Goal: Information Seeking & Learning: Learn about a topic

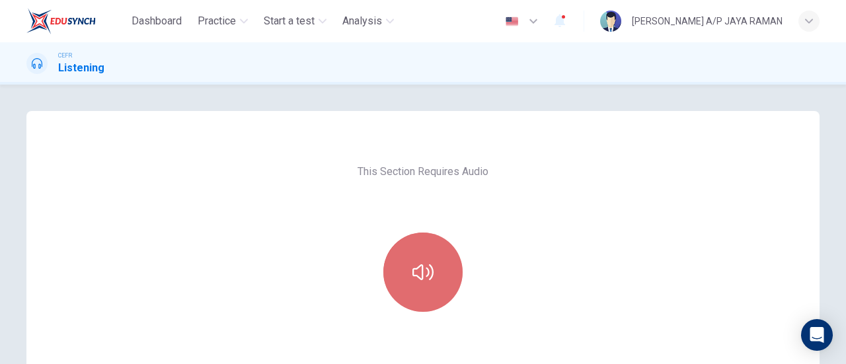
click at [406, 279] on button "button" at bounding box center [422, 272] width 79 height 79
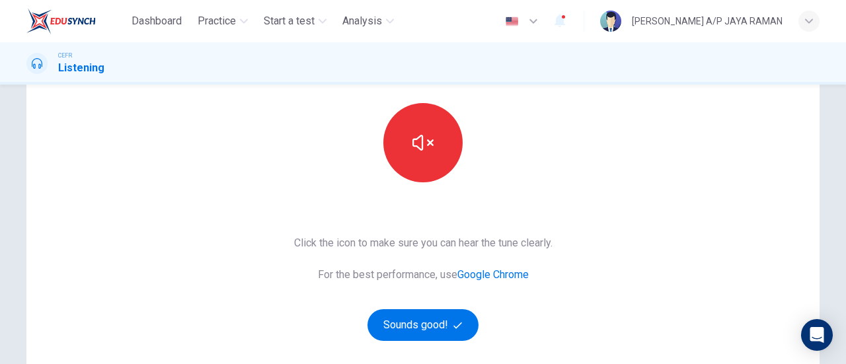
scroll to position [131, 0]
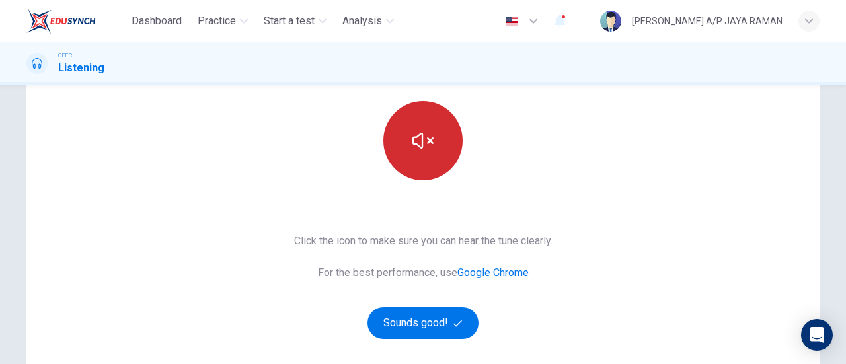
drag, startPoint x: 431, startPoint y: 142, endPoint x: 422, endPoint y: 135, distance: 11.4
click at [431, 142] on button "button" at bounding box center [422, 140] width 79 height 79
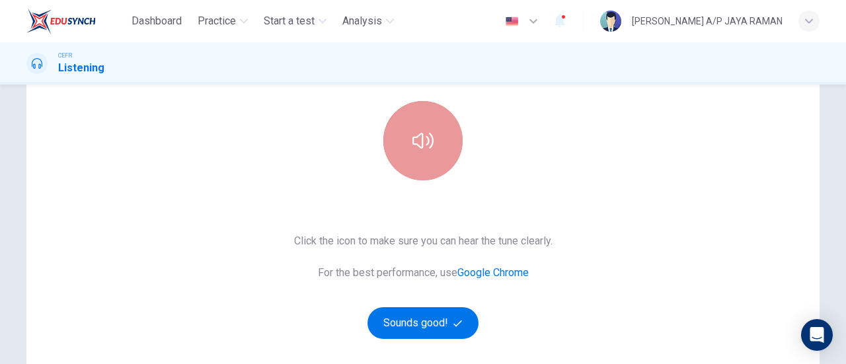
click at [416, 141] on icon "button" at bounding box center [422, 140] width 21 height 21
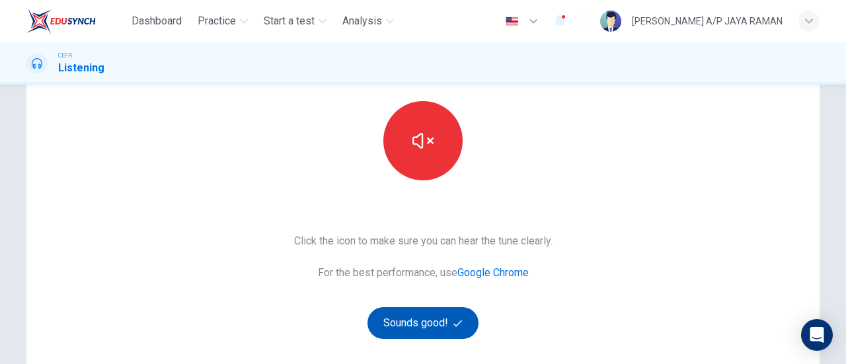
click at [431, 326] on button "Sounds good!" at bounding box center [422, 323] width 111 height 32
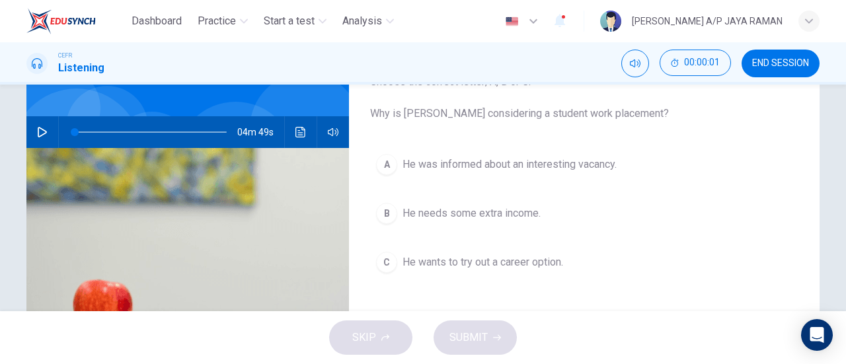
scroll to position [0, 0]
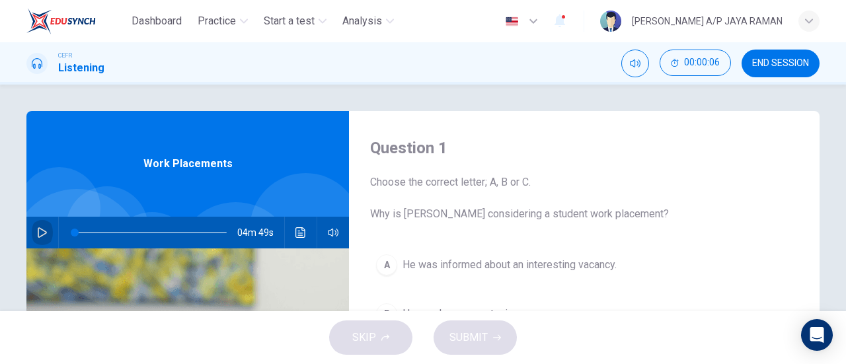
click at [42, 233] on icon "button" at bounding box center [42, 232] width 9 height 11
type input "1"
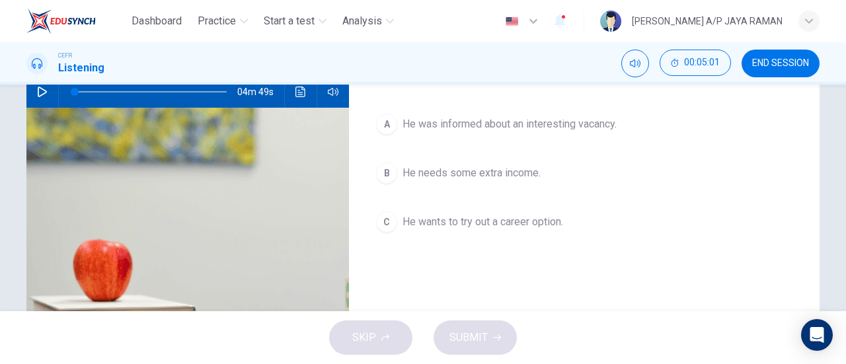
scroll to position [141, 0]
click at [38, 90] on icon "button" at bounding box center [42, 91] width 11 height 11
click at [38, 92] on icon "button" at bounding box center [42, 91] width 11 height 11
click at [43, 91] on icon "button" at bounding box center [42, 91] width 9 height 11
click at [37, 96] on icon "button" at bounding box center [42, 91] width 11 height 11
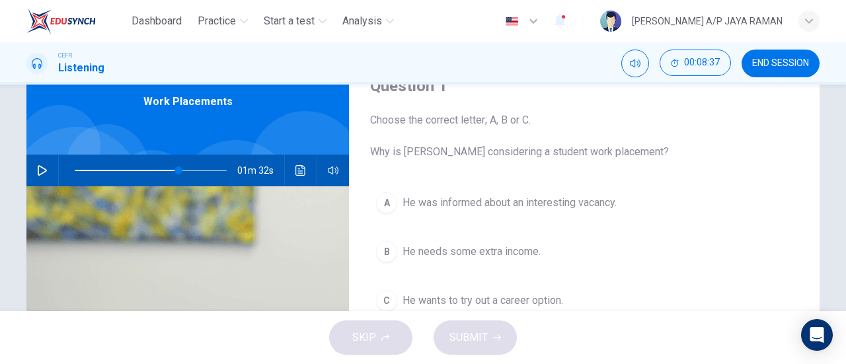
scroll to position [63, 0]
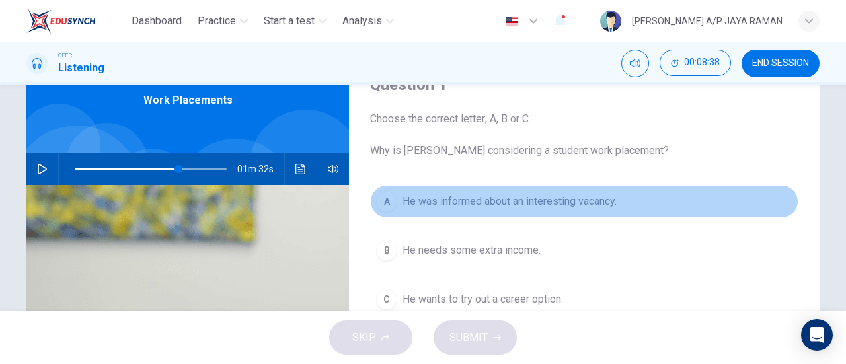
click at [540, 209] on button "A He was informed about an interesting vacancy." at bounding box center [584, 201] width 428 height 33
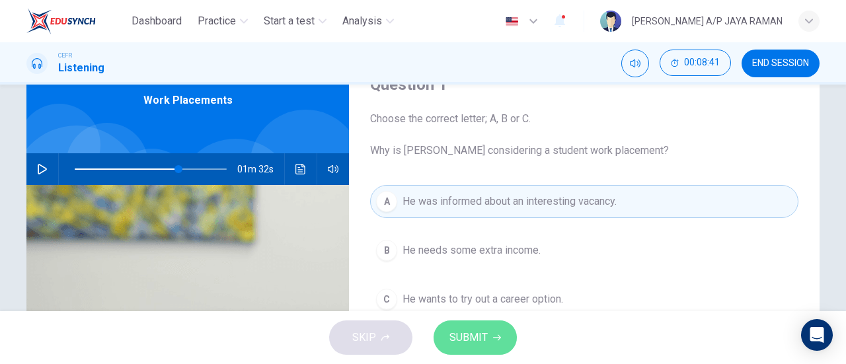
click at [476, 339] on span "SUBMIT" at bounding box center [468, 337] width 38 height 18
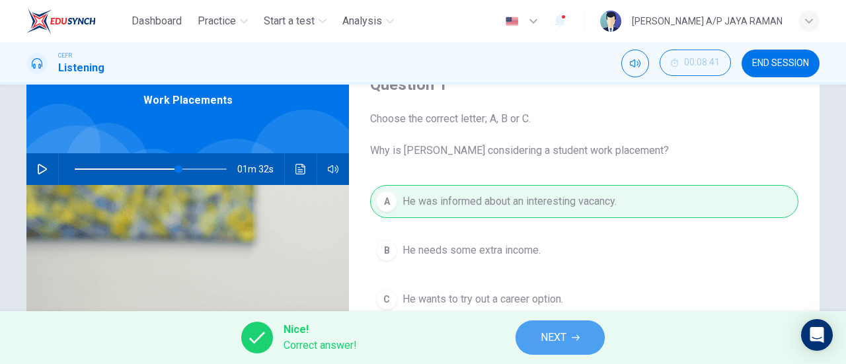
click at [564, 348] on button "NEXT" at bounding box center [559, 337] width 89 height 34
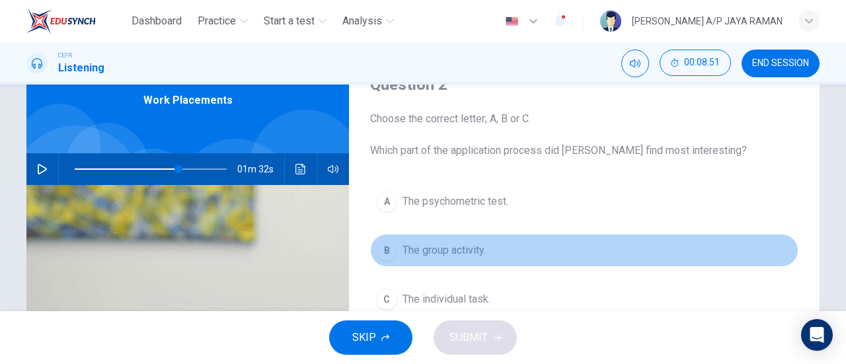
click at [491, 258] on button "B The group activity." at bounding box center [584, 250] width 428 height 33
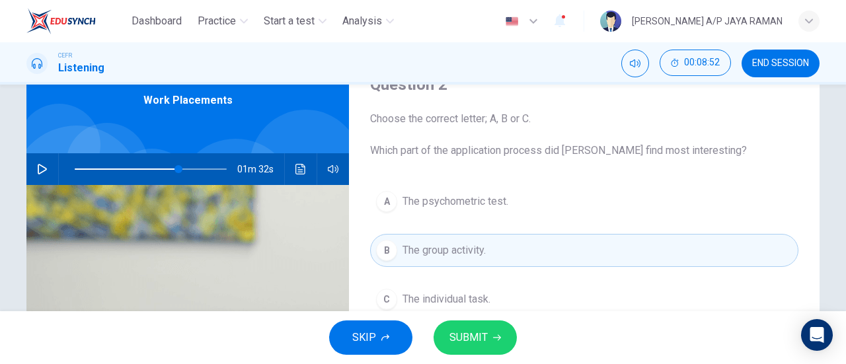
click at [501, 336] on button "SUBMIT" at bounding box center [474, 337] width 83 height 34
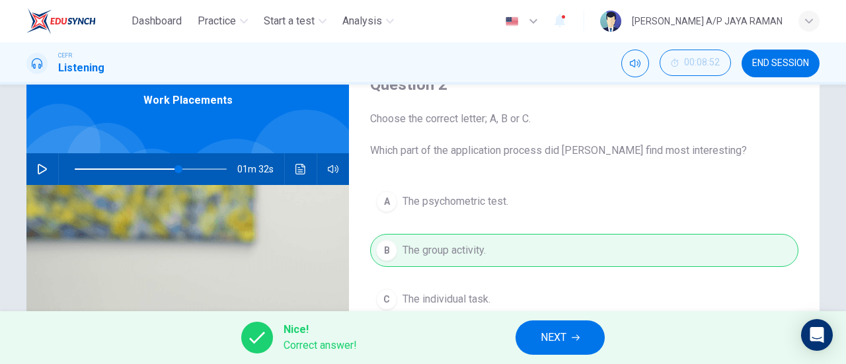
click at [581, 340] on button "NEXT" at bounding box center [559, 337] width 89 height 34
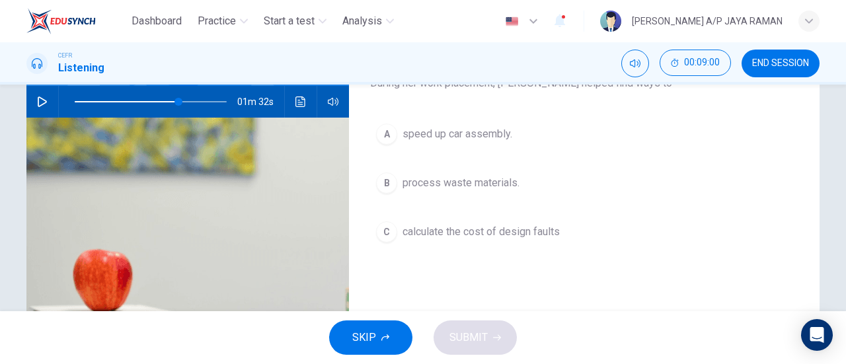
scroll to position [130, 0]
click at [467, 144] on button "A speed up car assembly." at bounding box center [584, 134] width 428 height 33
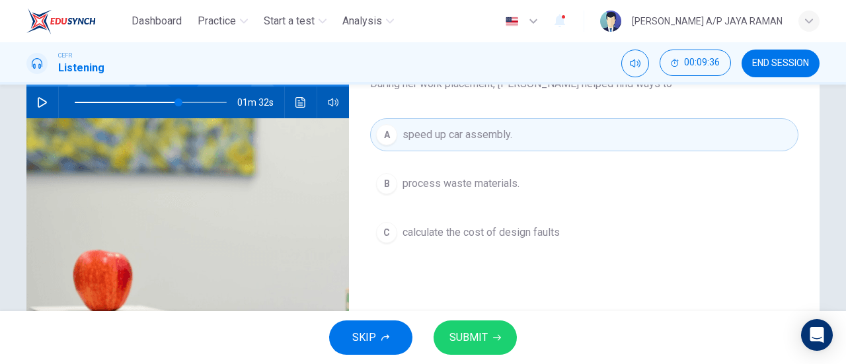
click at [484, 334] on span "SUBMIT" at bounding box center [468, 337] width 38 height 18
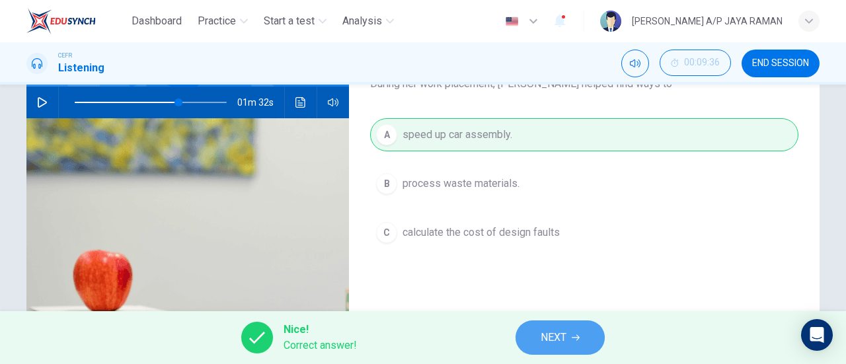
click at [555, 336] on span "NEXT" at bounding box center [553, 337] width 26 height 18
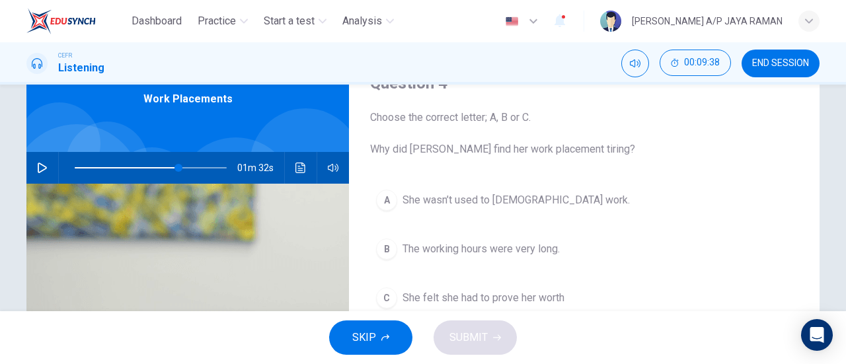
scroll to position [64, 0]
click at [512, 291] on span "She felt she had to prove her worth" at bounding box center [483, 299] width 162 height 16
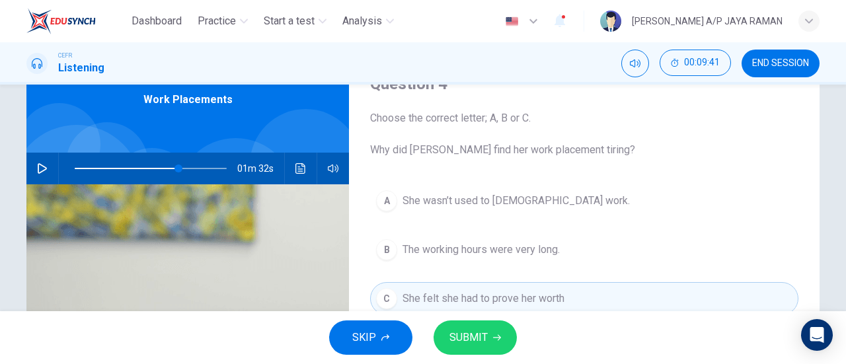
click at [497, 344] on button "SUBMIT" at bounding box center [474, 337] width 83 height 34
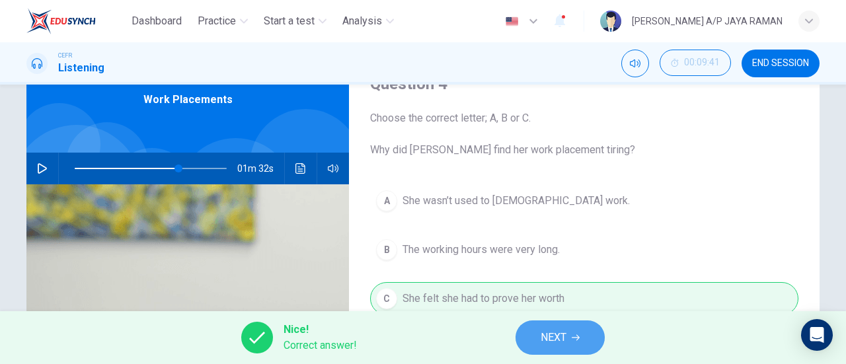
click at [564, 345] on span "NEXT" at bounding box center [553, 337] width 26 height 18
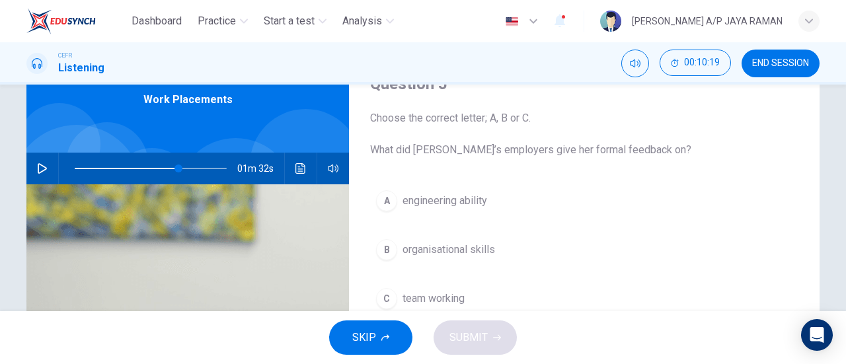
click at [495, 295] on button "C team working" at bounding box center [584, 298] width 428 height 33
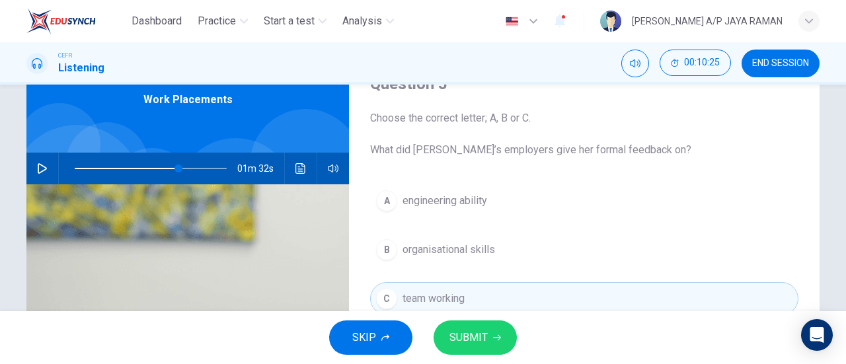
click at [488, 246] on span "organisational skills" at bounding box center [448, 250] width 92 height 16
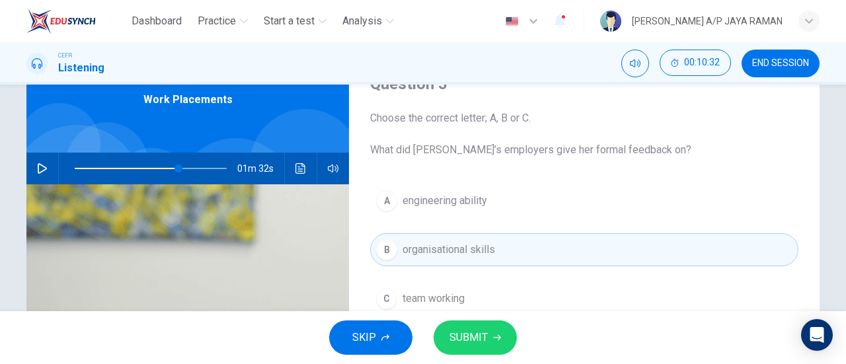
click at [477, 335] on span "SUBMIT" at bounding box center [468, 337] width 38 height 18
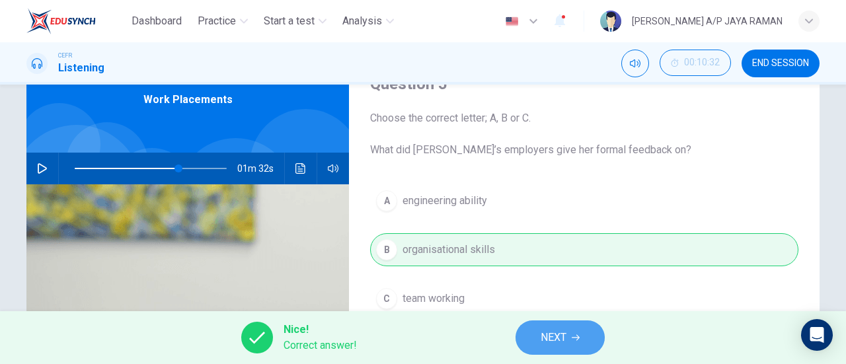
click at [575, 340] on icon "button" at bounding box center [575, 338] width 8 height 8
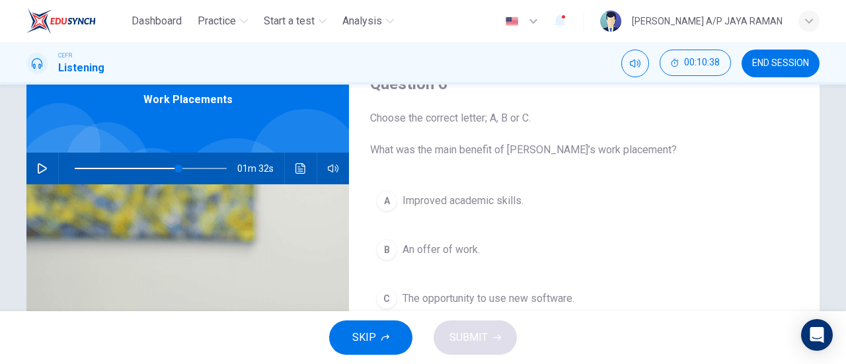
click at [518, 262] on button "B An offer of work." at bounding box center [584, 249] width 428 height 33
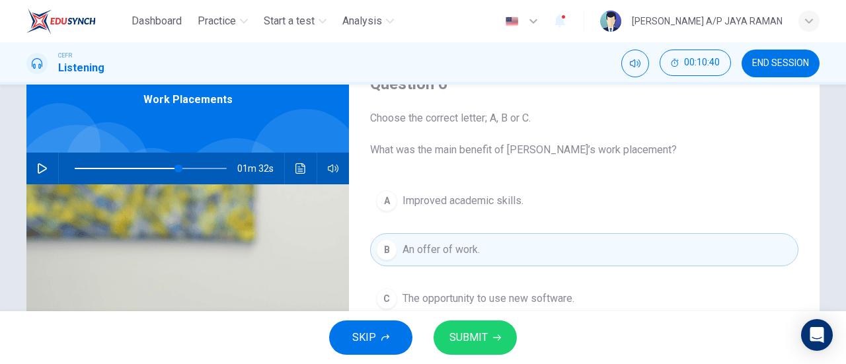
click at [476, 338] on span "SUBMIT" at bounding box center [468, 337] width 38 height 18
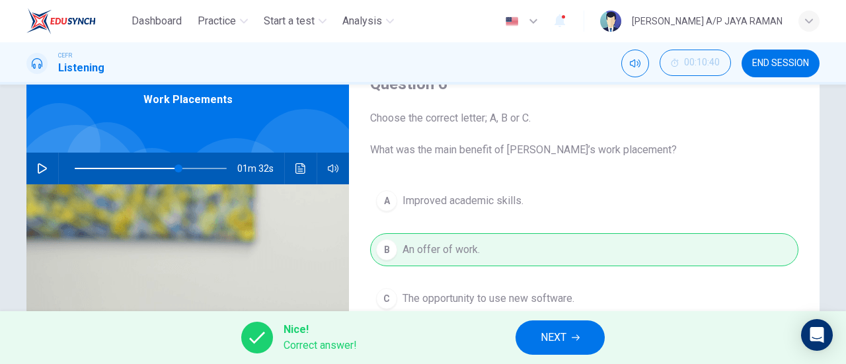
click at [544, 339] on span "NEXT" at bounding box center [553, 337] width 26 height 18
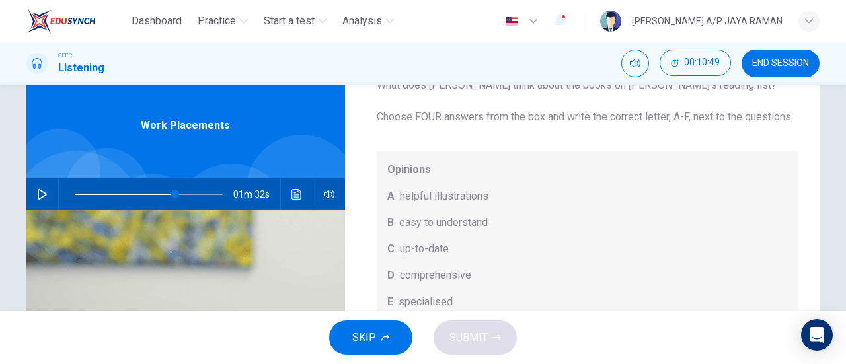
scroll to position [74, 0]
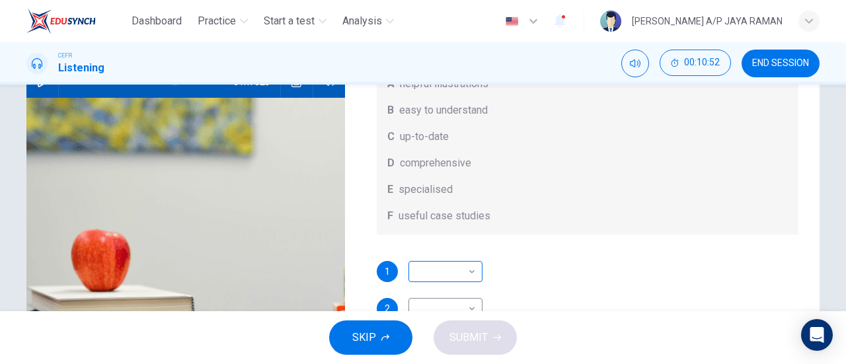
click at [449, 273] on body "Dashboard Practice Start a test Analysis English en ​ [PERSON_NAME] A/P [PERSON…" at bounding box center [423, 182] width 846 height 364
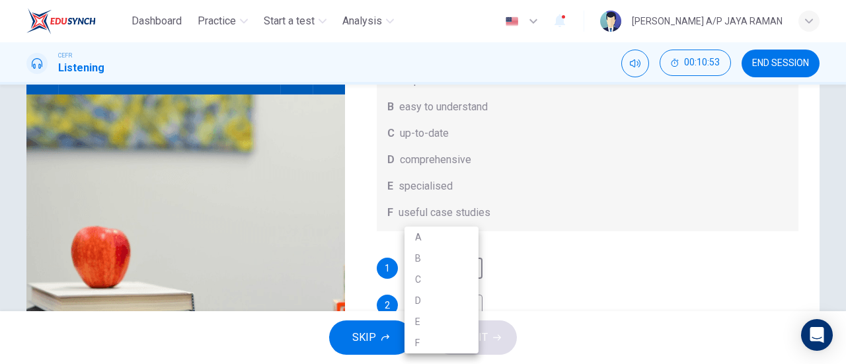
scroll to position [155, 0]
click at [435, 231] on li "A" at bounding box center [441, 237] width 74 height 21
type input "68"
type input "A"
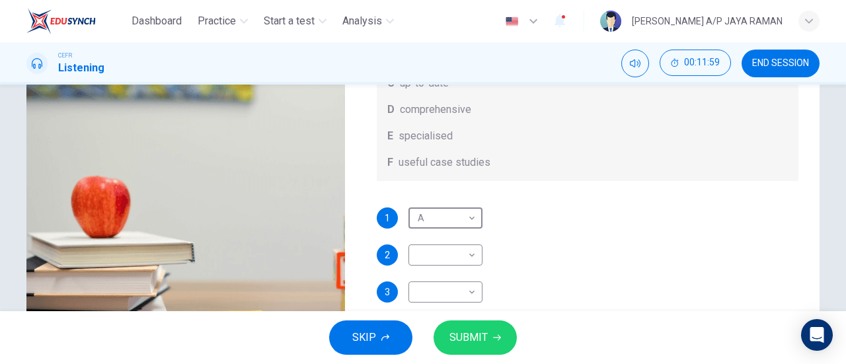
scroll to position [65, 0]
click at [445, 266] on body "Dashboard Practice Start a test Analysis English en ​ [PERSON_NAME] A/P [PERSON…" at bounding box center [423, 182] width 846 height 364
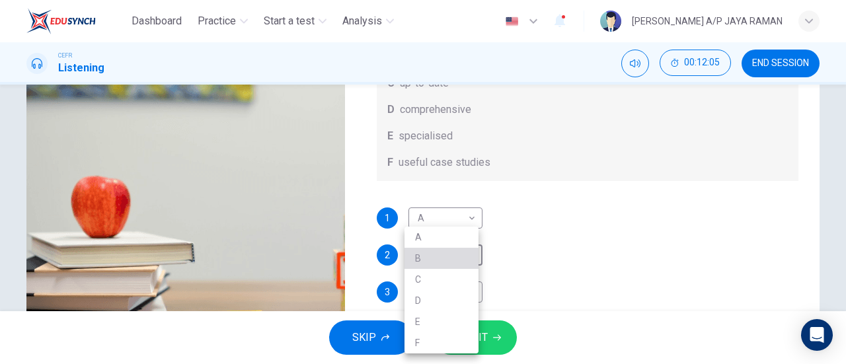
click at [455, 256] on li "B" at bounding box center [441, 258] width 74 height 21
type input "68"
type input "B"
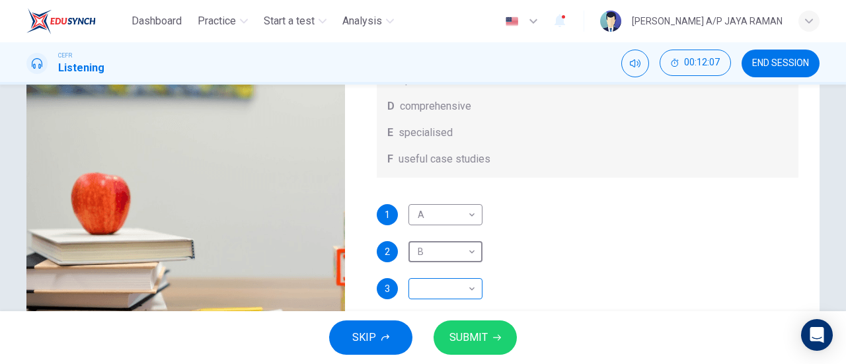
scroll to position [208, 0]
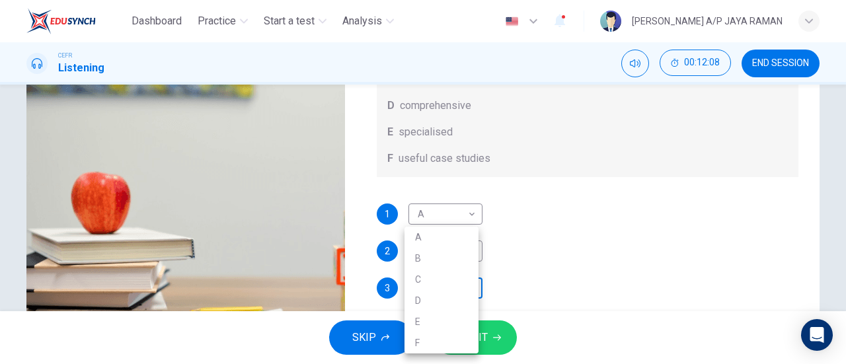
click at [443, 281] on body "Dashboard Practice Start a test Analysis English en ​ [PERSON_NAME] A/P [PERSON…" at bounding box center [423, 182] width 846 height 364
click at [427, 320] on li "E" at bounding box center [441, 321] width 74 height 21
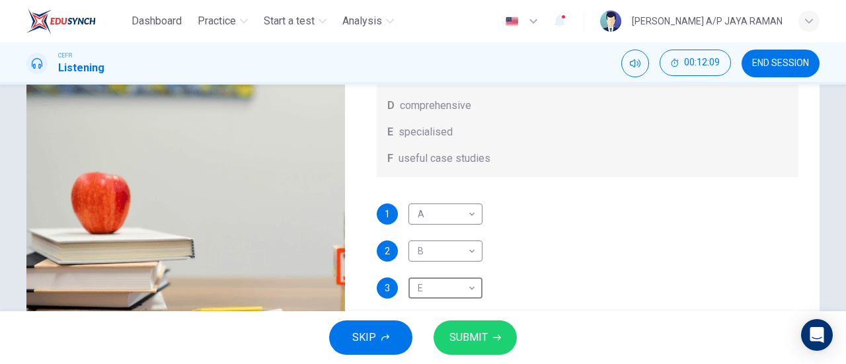
type input "68"
type input "E"
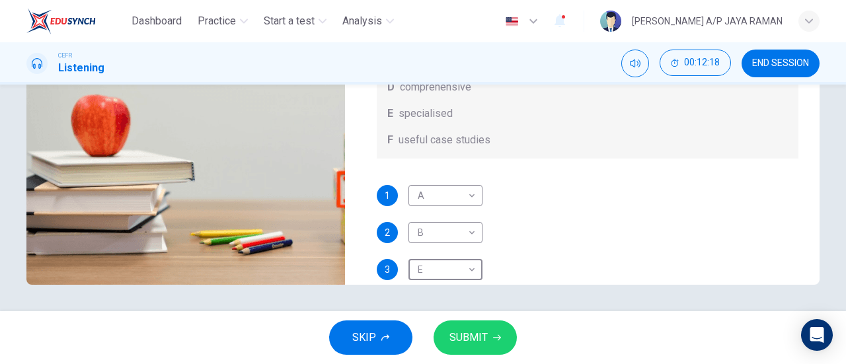
scroll to position [0, 0]
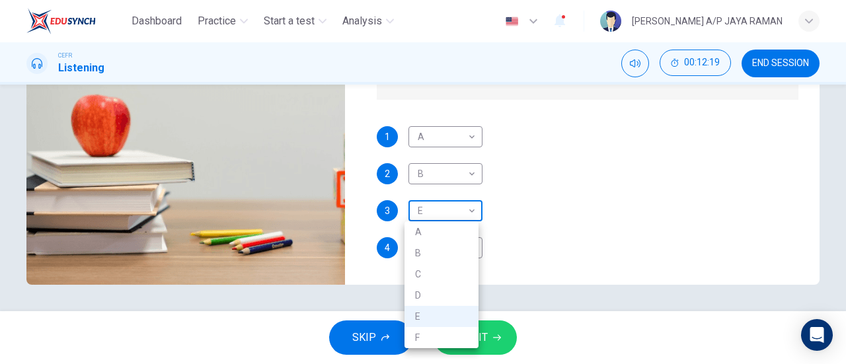
click at [449, 209] on body "Dashboard Practice Start a test Analysis English en ​ [PERSON_NAME] A/P [PERSON…" at bounding box center [423, 182] width 846 height 364
click at [425, 305] on li "D" at bounding box center [441, 295] width 74 height 21
type input "68"
type input "D"
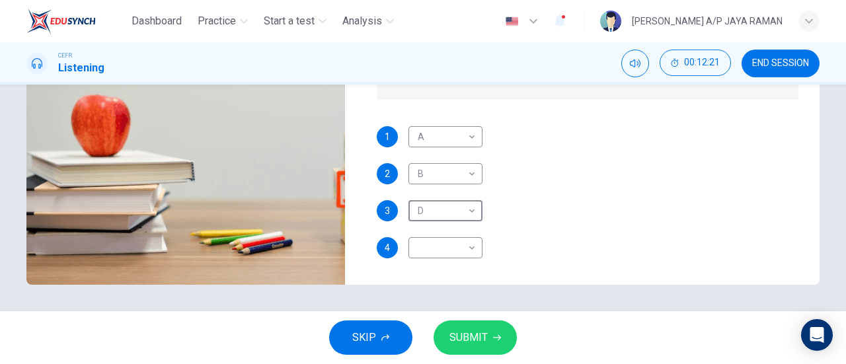
click at [447, 248] on body "Dashboard Practice Start a test Analysis English en ​ [PERSON_NAME] A/P [PERSON…" at bounding box center [423, 182] width 846 height 364
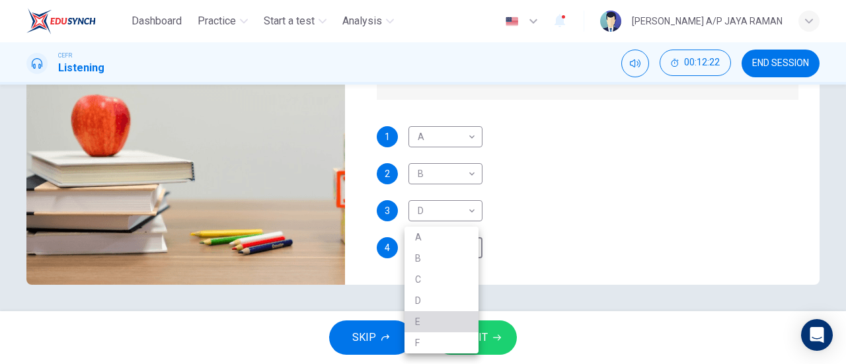
click at [435, 316] on li "E" at bounding box center [441, 321] width 74 height 21
type input "68"
type input "E"
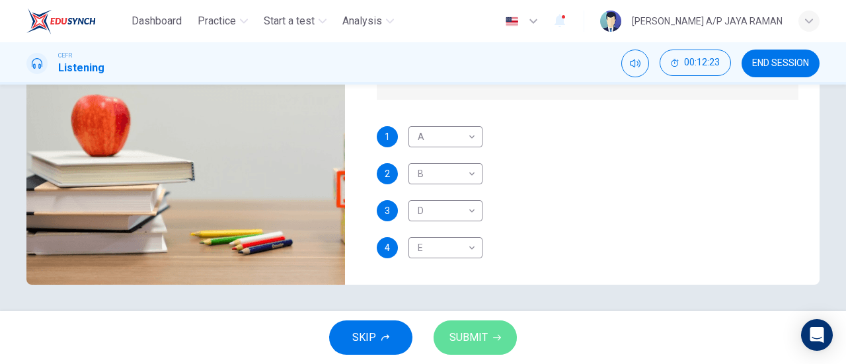
click at [456, 332] on span "SUBMIT" at bounding box center [468, 337] width 38 height 18
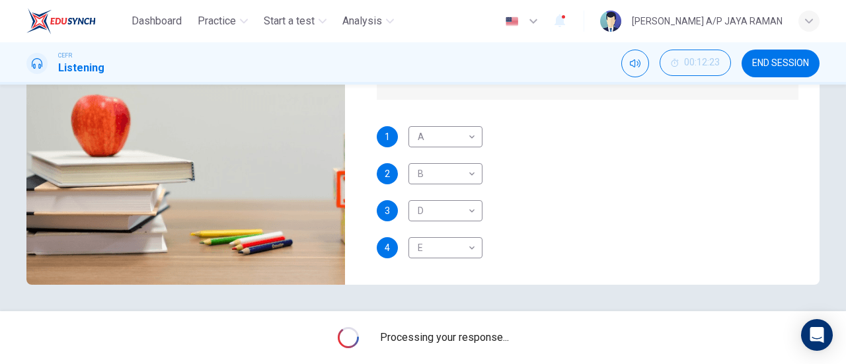
type input "68"
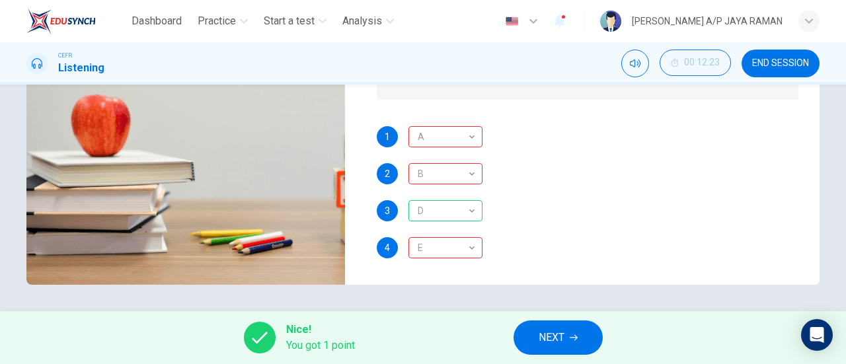
scroll to position [74, 0]
click at [579, 340] on button "NEXT" at bounding box center [557, 337] width 89 height 34
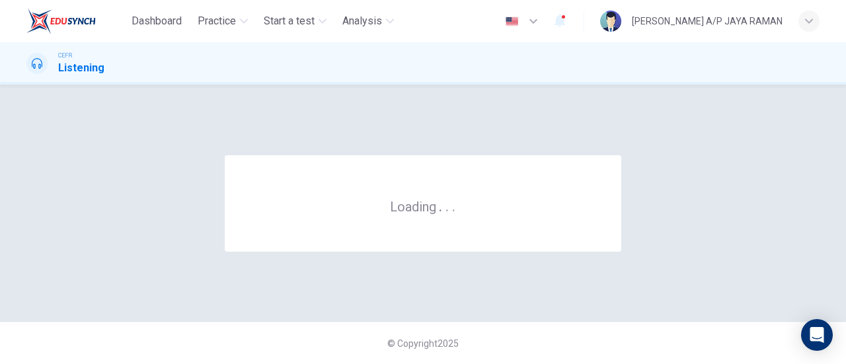
scroll to position [0, 0]
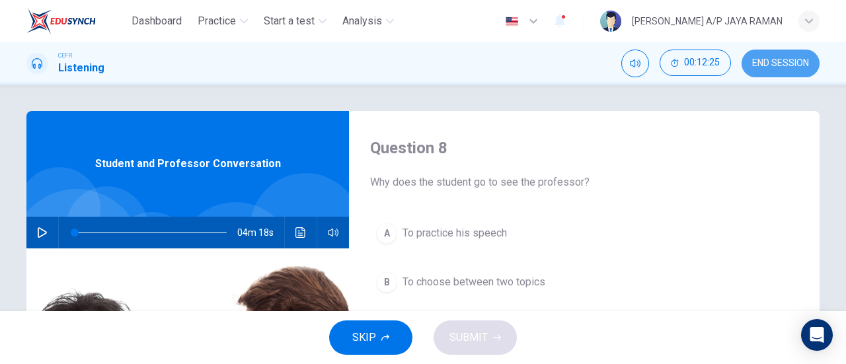
click at [788, 67] on span "END SESSION" at bounding box center [780, 63] width 57 height 11
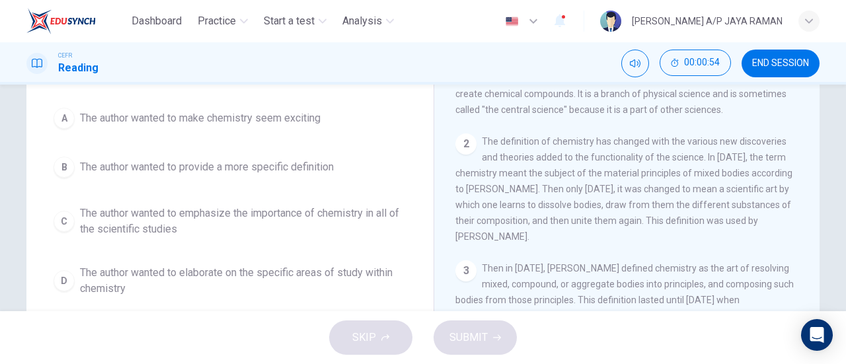
scroll to position [131, 0]
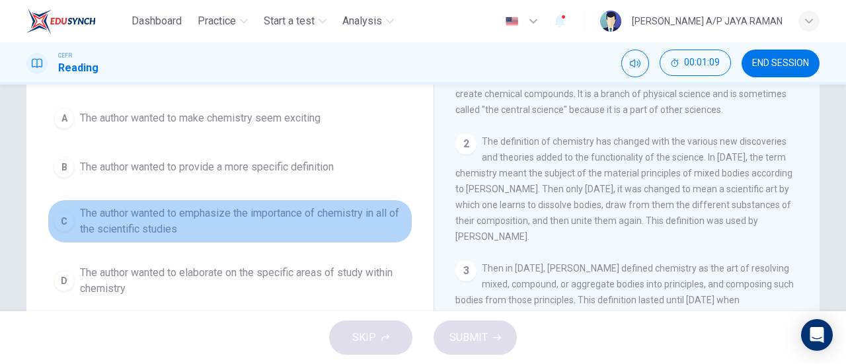
click at [290, 219] on span "The author wanted to emphasize the importance of chemistry in all of the scient…" at bounding box center [243, 221] width 326 height 32
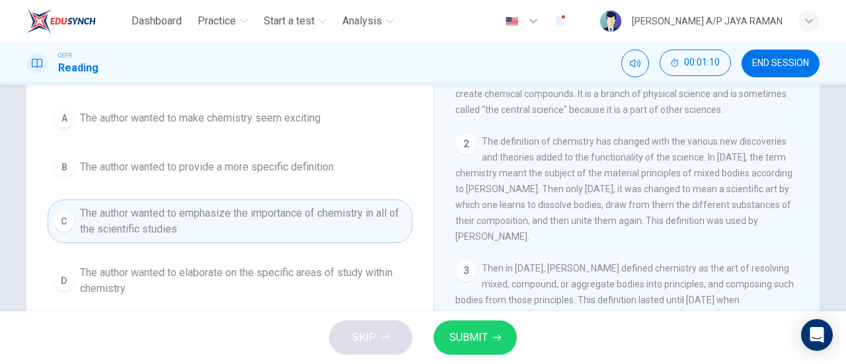
click at [476, 332] on span "SUBMIT" at bounding box center [468, 337] width 38 height 18
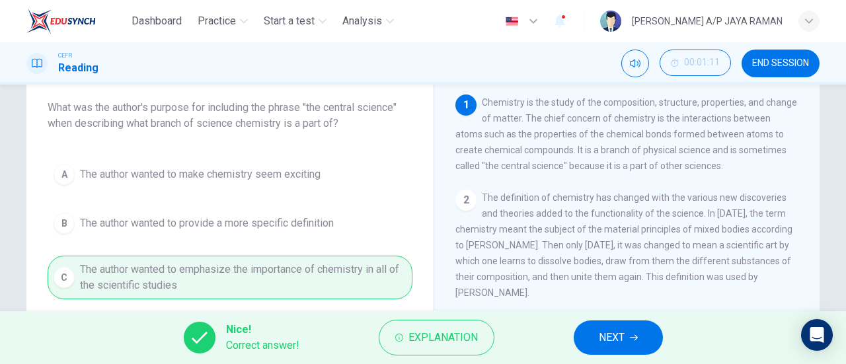
scroll to position [119, 0]
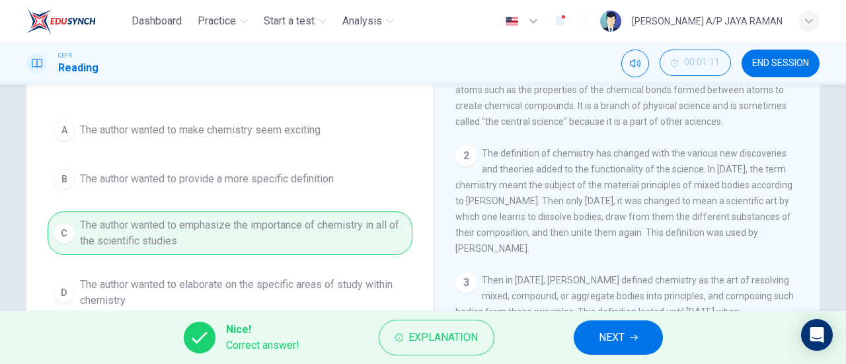
click at [634, 332] on button "NEXT" at bounding box center [617, 337] width 89 height 34
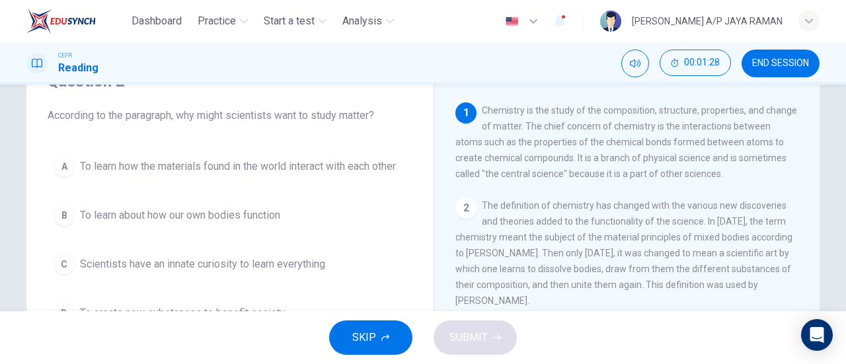
scroll to position [66, 0]
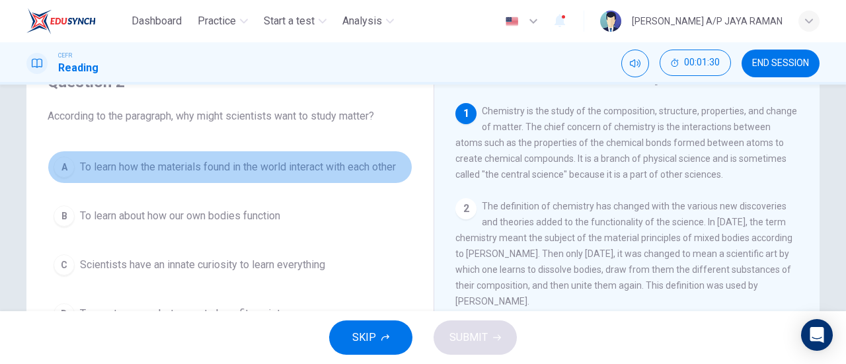
click at [364, 179] on button "A To learn how the materials found in the world interact with each other" at bounding box center [230, 167] width 365 height 33
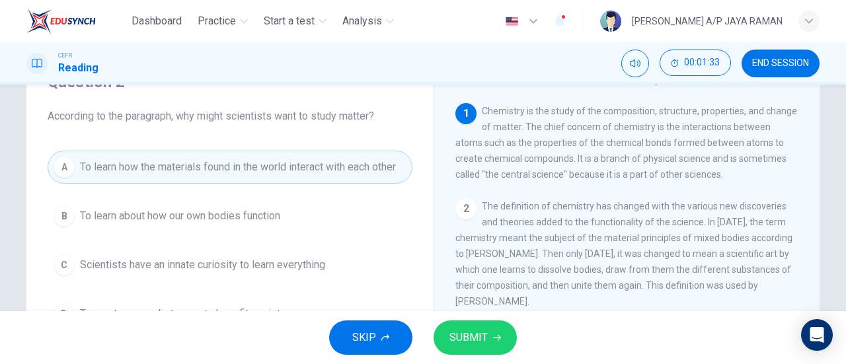
click at [511, 337] on button "SUBMIT" at bounding box center [474, 337] width 83 height 34
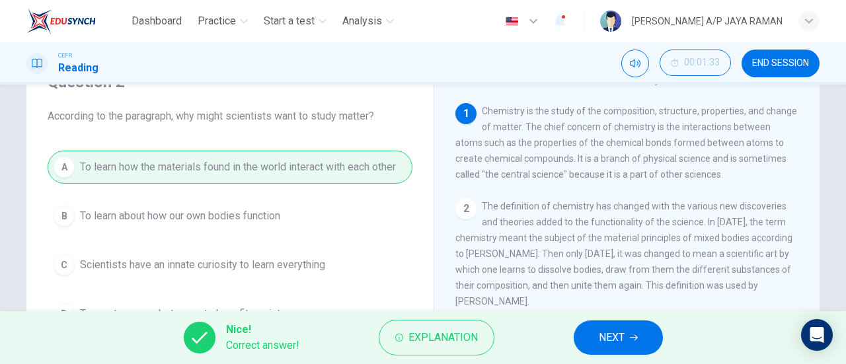
click at [622, 331] on span "NEXT" at bounding box center [612, 337] width 26 height 18
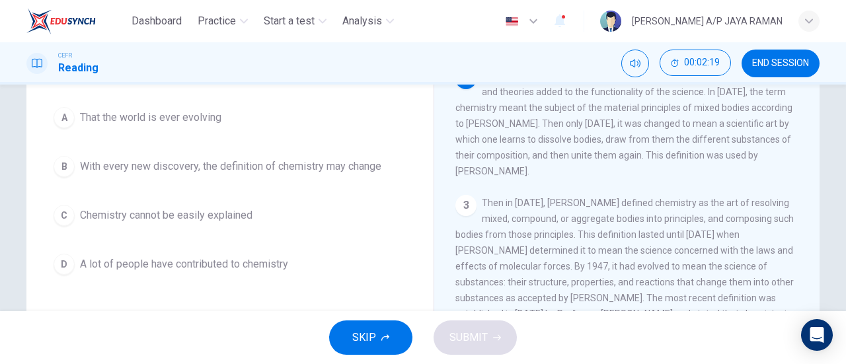
scroll to position [132, 0]
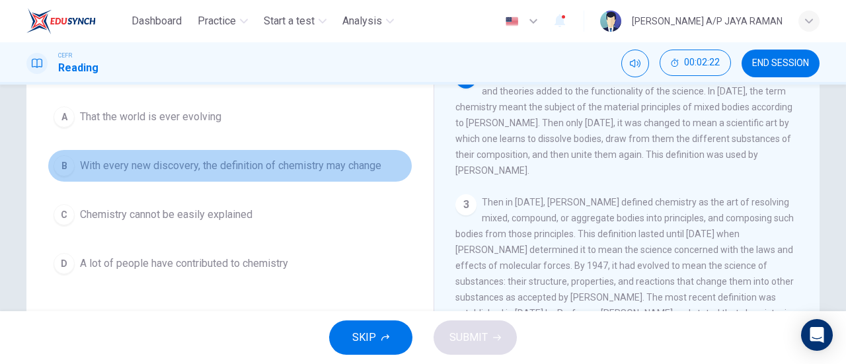
click at [293, 170] on span "With every new discovery, the definition of chemistry may change" at bounding box center [230, 166] width 301 height 16
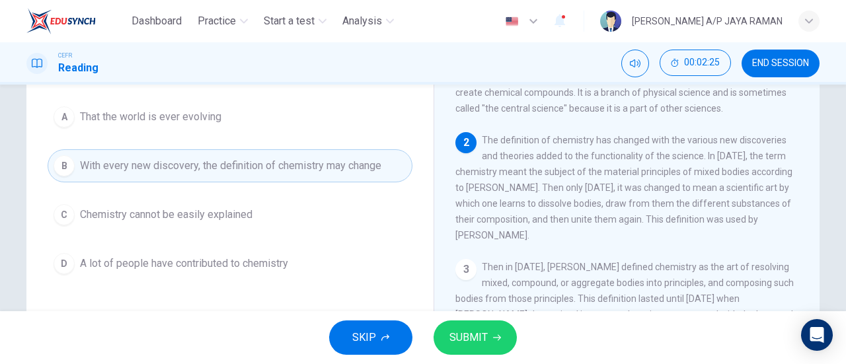
scroll to position [0, 0]
click at [491, 330] on button "SUBMIT" at bounding box center [474, 337] width 83 height 34
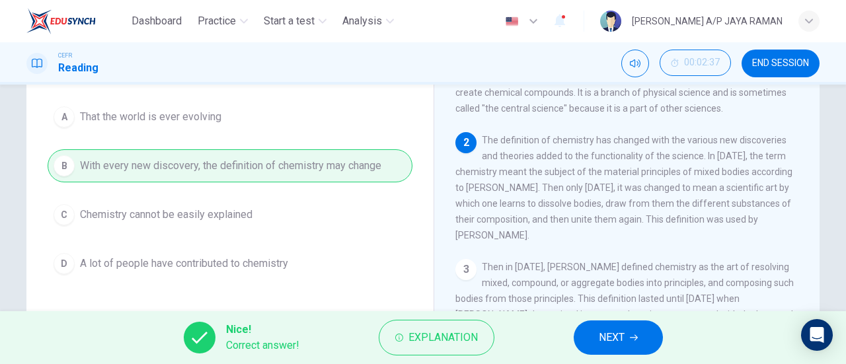
click at [642, 342] on button "NEXT" at bounding box center [617, 337] width 89 height 34
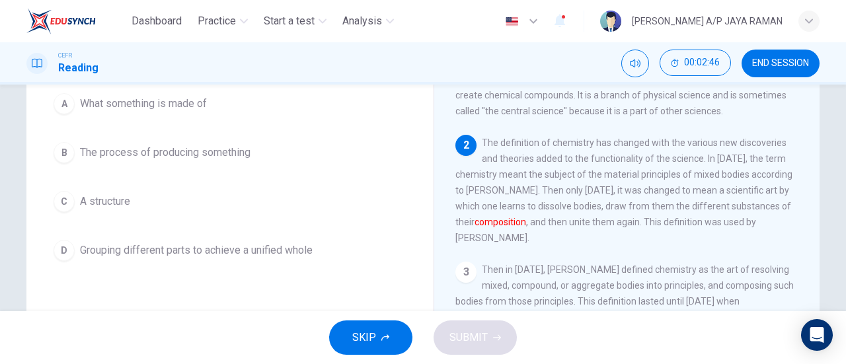
scroll to position [130, 0]
click at [297, 254] on span "Grouping different parts to achieve a unified whole" at bounding box center [196, 250] width 233 height 16
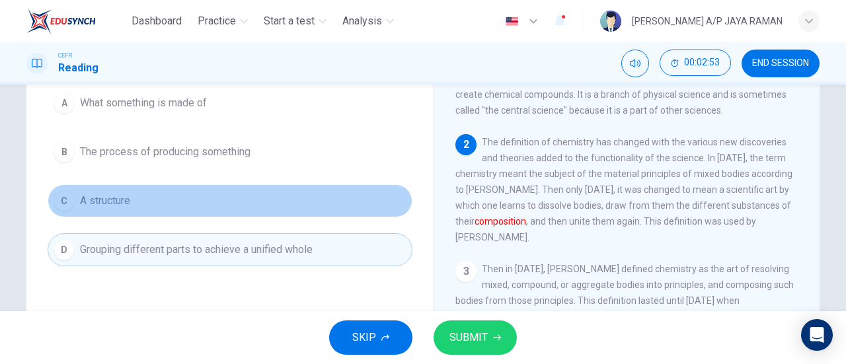
click at [219, 197] on button "C A structure" at bounding box center [230, 200] width 365 height 33
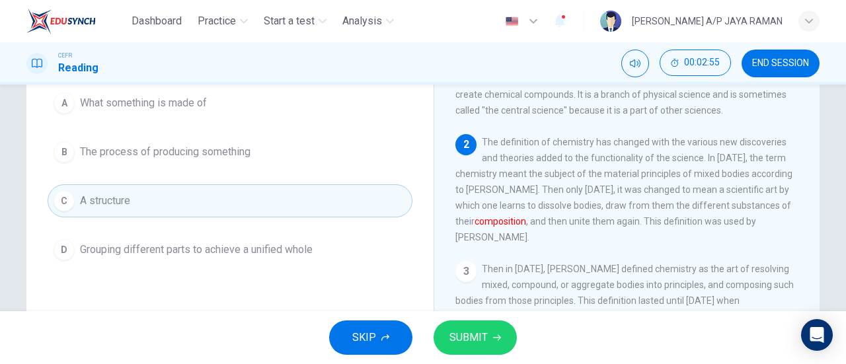
click at [473, 342] on span "SUBMIT" at bounding box center [468, 337] width 38 height 18
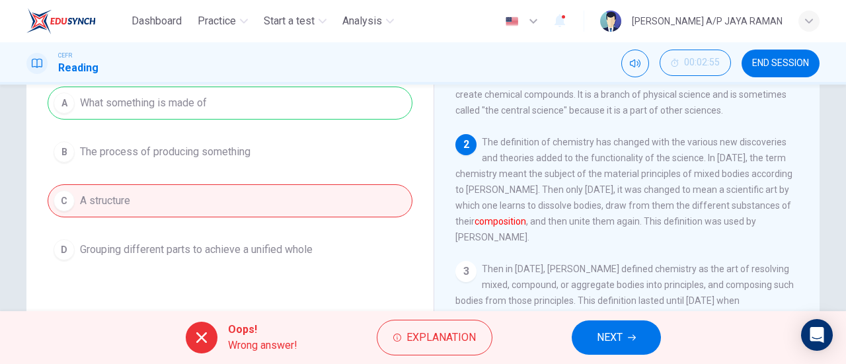
click at [612, 338] on span "NEXT" at bounding box center [610, 337] width 26 height 18
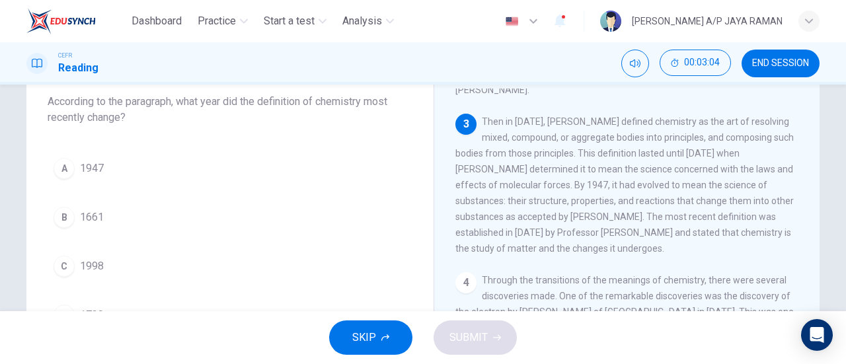
scroll to position [197, 0]
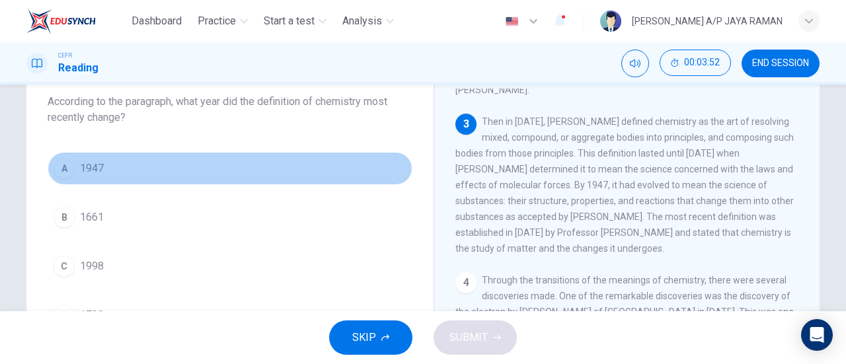
click at [160, 170] on button "A 1947" at bounding box center [230, 168] width 365 height 33
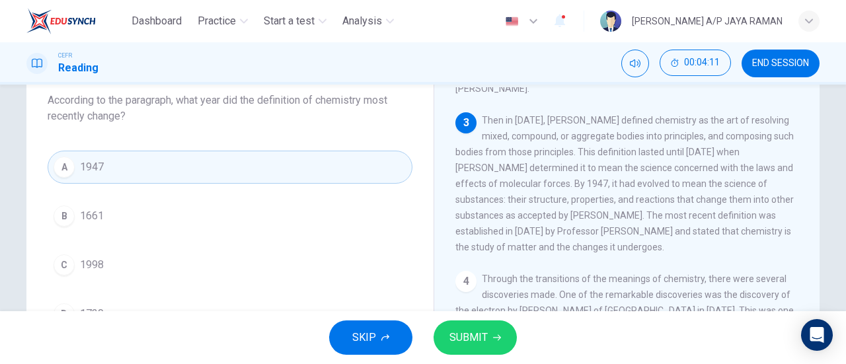
scroll to position [82, 0]
click at [474, 328] on span "SUBMIT" at bounding box center [468, 337] width 38 height 18
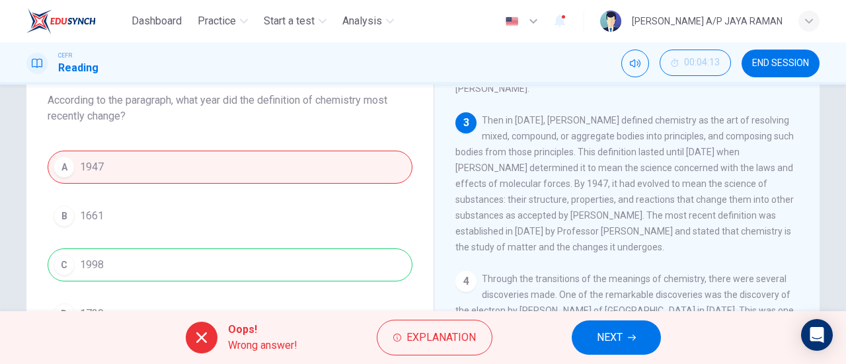
click at [639, 327] on button "NEXT" at bounding box center [615, 337] width 89 height 34
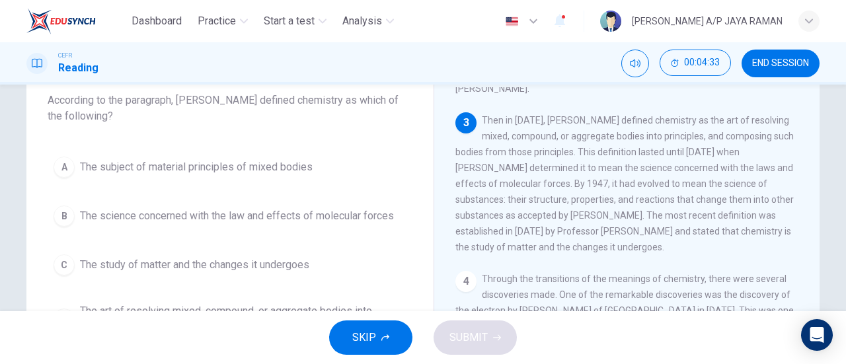
click at [373, 159] on button "A The subject of material principles of mixed bodies" at bounding box center [230, 167] width 365 height 33
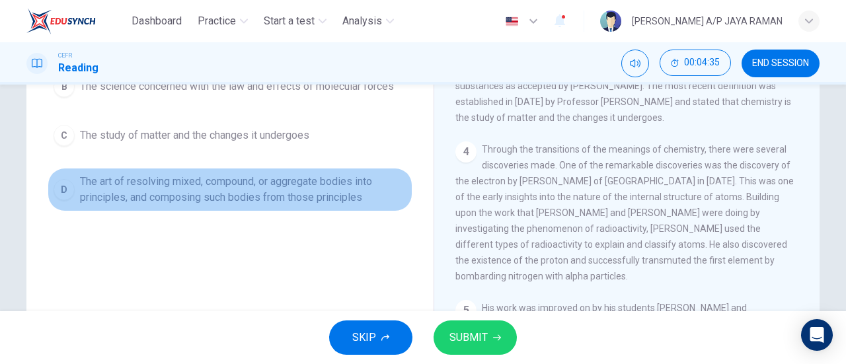
click at [367, 207] on button "D The art of resolving mixed, compound, or aggregate bodies into principles, an…" at bounding box center [230, 190] width 365 height 44
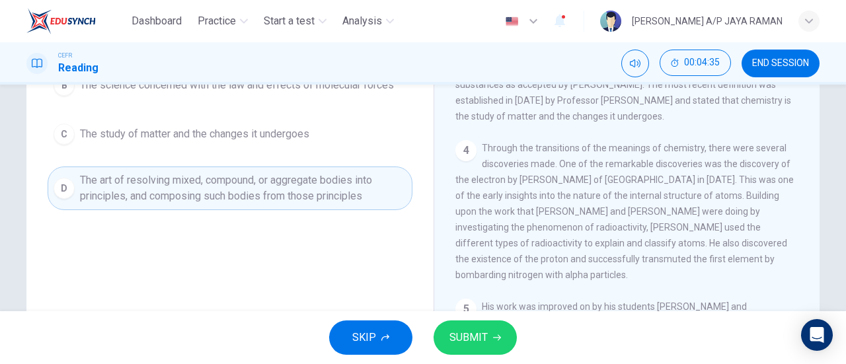
scroll to position [213, 0]
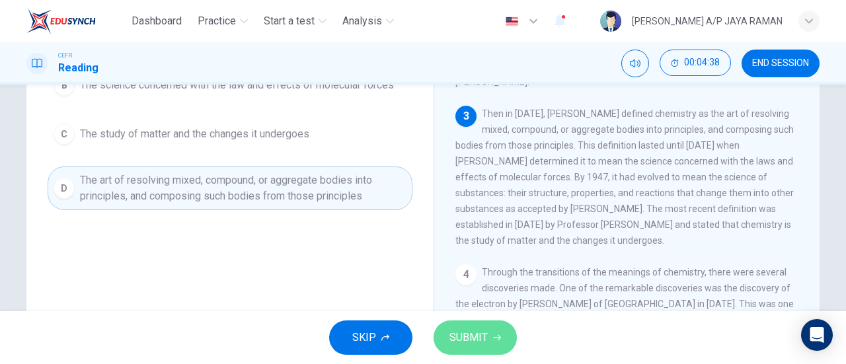
click at [480, 349] on button "SUBMIT" at bounding box center [474, 337] width 83 height 34
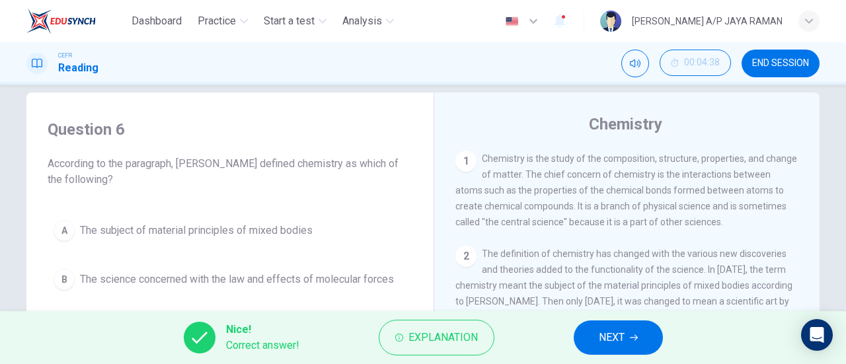
scroll to position [0, 0]
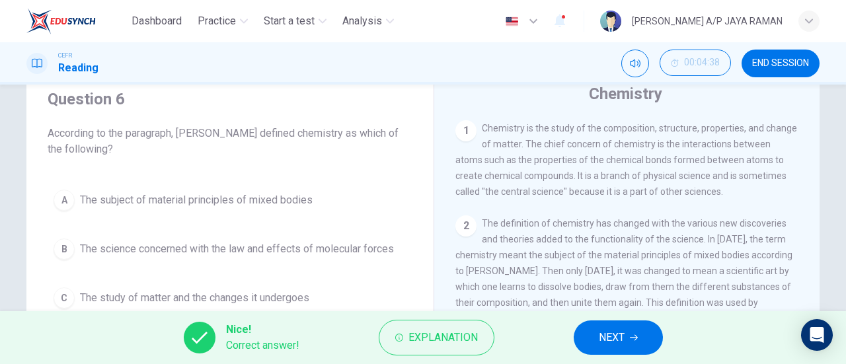
click at [633, 330] on button "NEXT" at bounding box center [617, 337] width 89 height 34
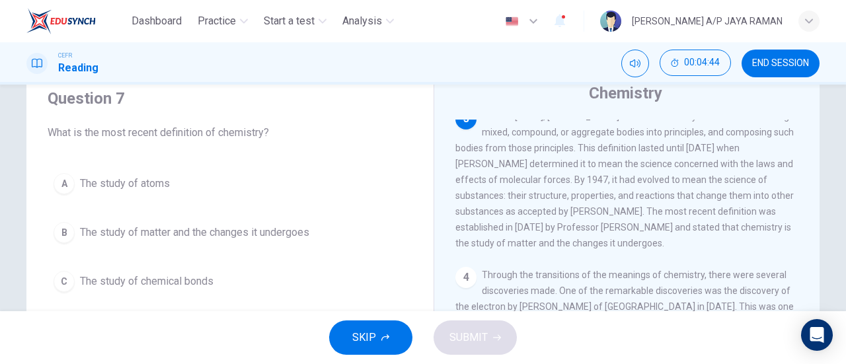
scroll to position [50, 0]
click at [353, 231] on button "B The study of matter and the changes it undergoes" at bounding box center [230, 231] width 365 height 33
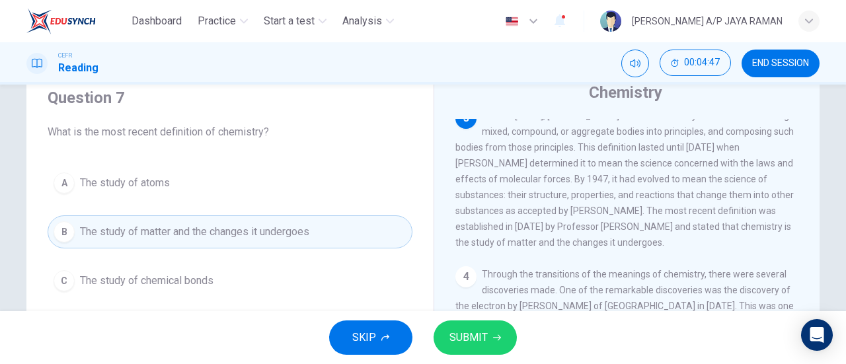
click at [484, 340] on span "SUBMIT" at bounding box center [468, 337] width 38 height 18
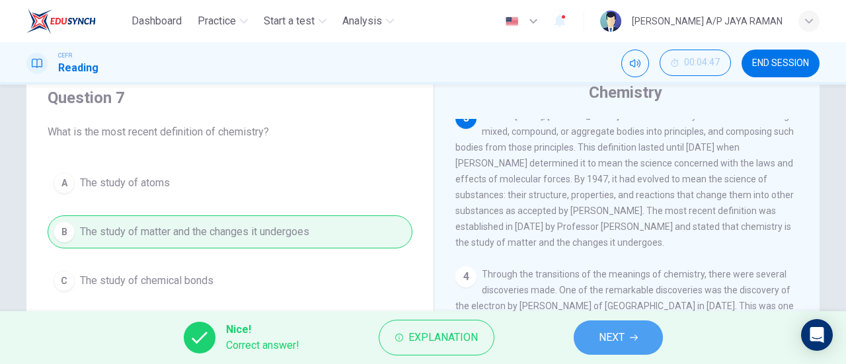
click at [596, 330] on button "NEXT" at bounding box center [617, 337] width 89 height 34
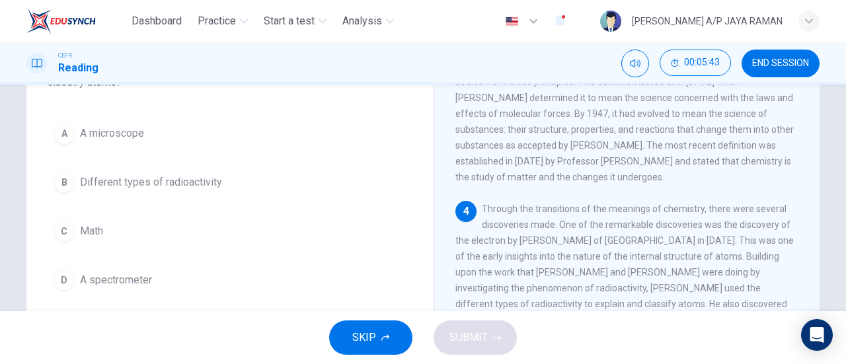
scroll to position [116, 0]
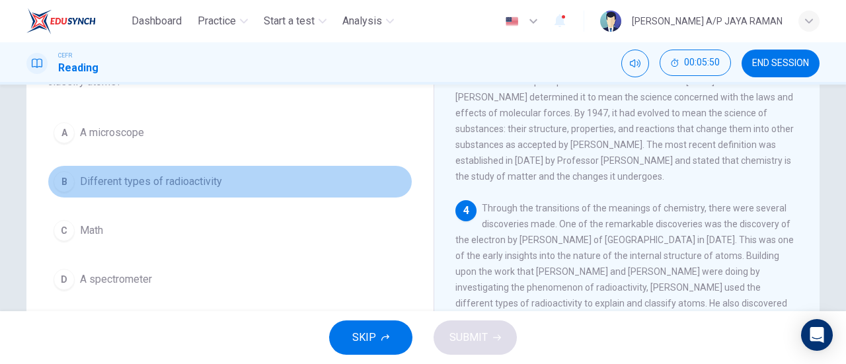
click at [254, 182] on button "B Different types of radioactivity" at bounding box center [230, 181] width 365 height 33
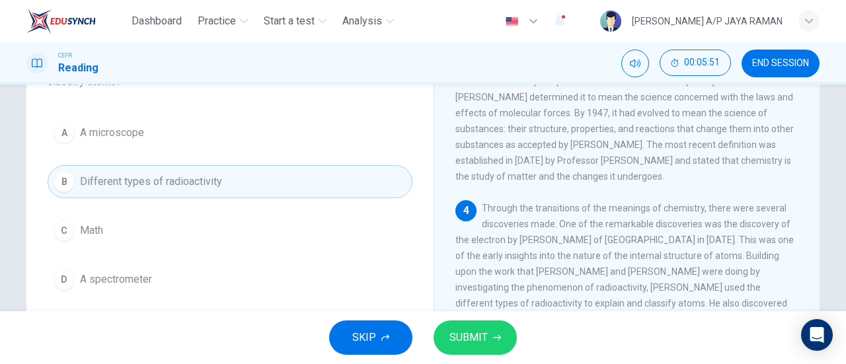
click at [486, 335] on span "SUBMIT" at bounding box center [468, 337] width 38 height 18
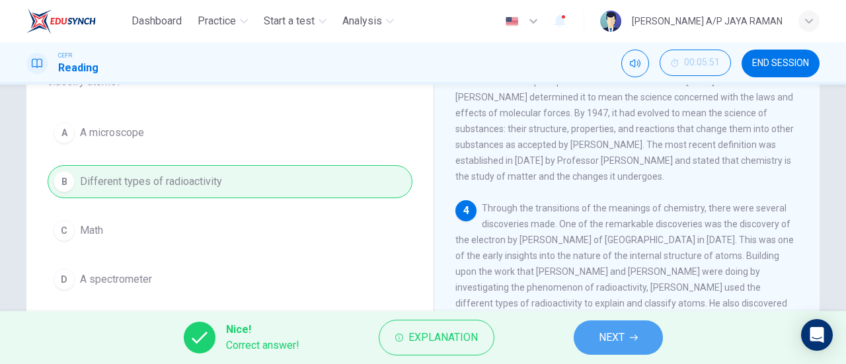
click at [584, 340] on button "NEXT" at bounding box center [617, 337] width 89 height 34
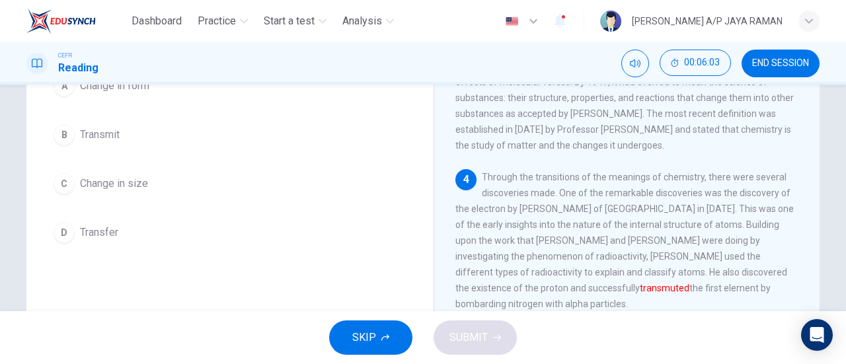
scroll to position [148, 0]
click at [100, 142] on button "B Transmit" at bounding box center [230, 134] width 365 height 33
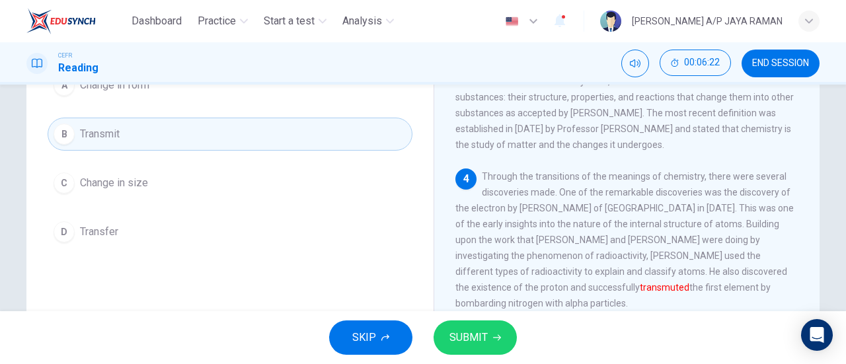
click at [178, 96] on button "A Change in form" at bounding box center [230, 85] width 365 height 33
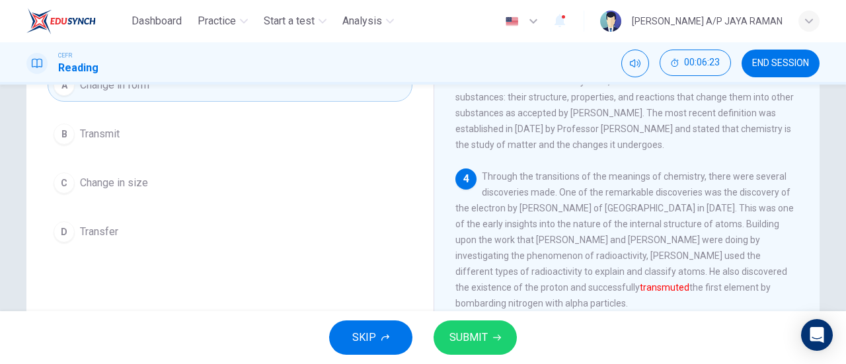
click at [482, 339] on span "SUBMIT" at bounding box center [468, 337] width 38 height 18
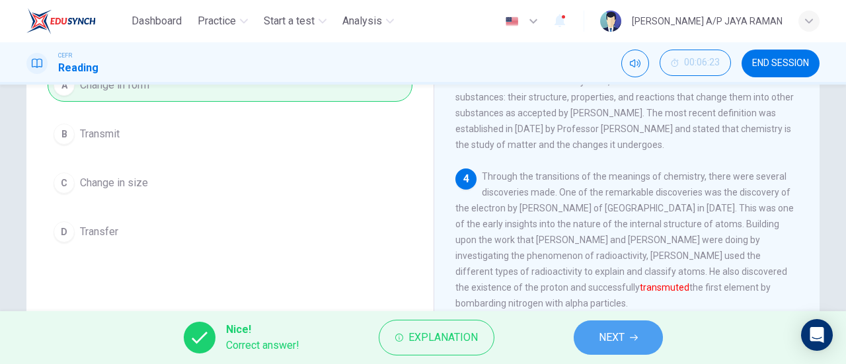
click at [617, 347] on button "NEXT" at bounding box center [617, 337] width 89 height 34
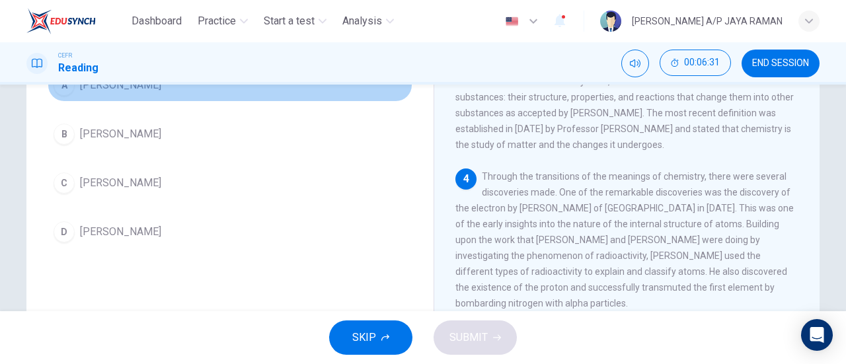
click at [61, 100] on button "A JJ Thomson" at bounding box center [230, 85] width 365 height 33
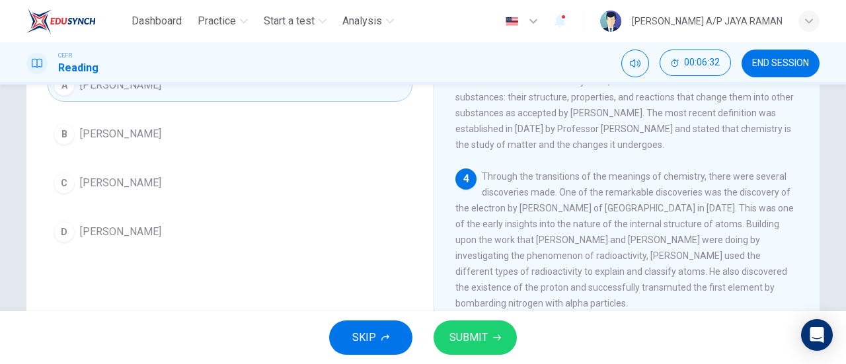
click at [495, 344] on button "SUBMIT" at bounding box center [474, 337] width 83 height 34
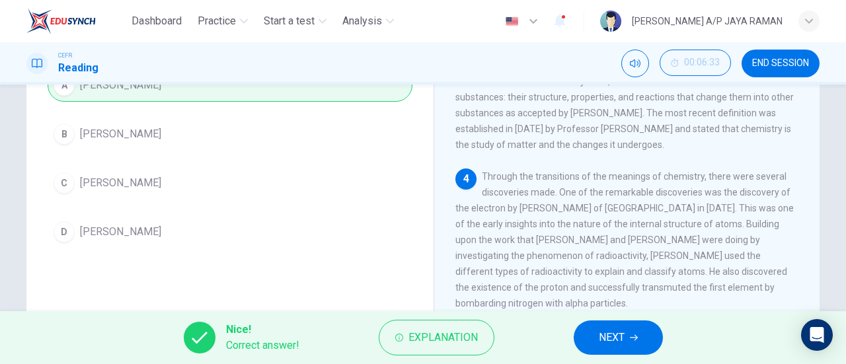
click at [613, 342] on span "NEXT" at bounding box center [612, 337] width 26 height 18
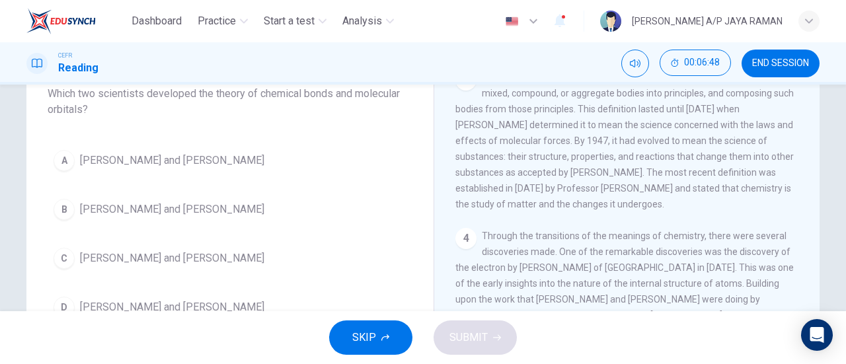
scroll to position [87, 0]
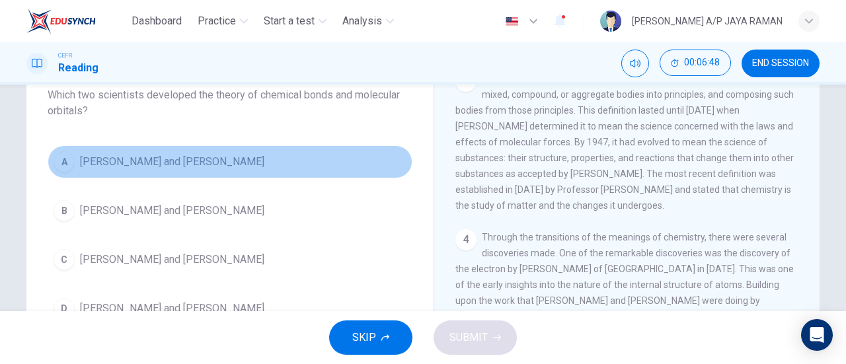
click at [221, 165] on span "Linus Pauling and Gilbert Lewis" at bounding box center [172, 162] width 184 height 16
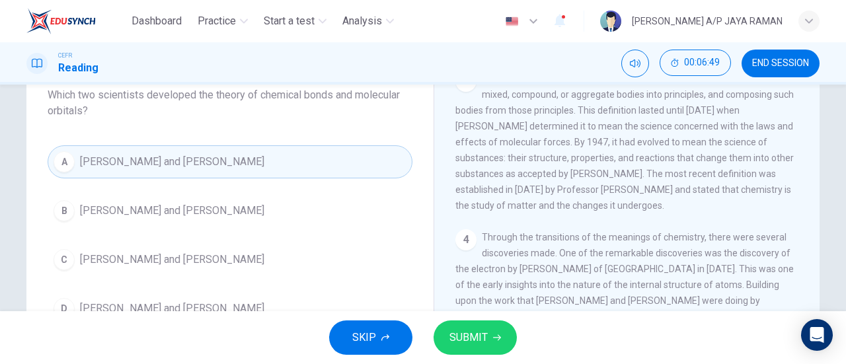
click at [486, 334] on span "SUBMIT" at bounding box center [468, 337] width 38 height 18
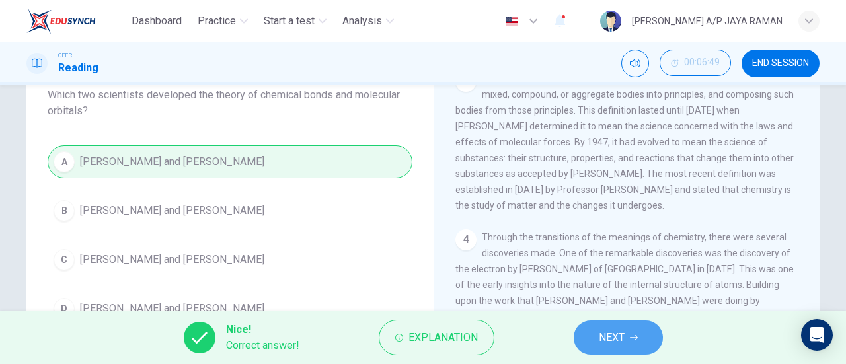
click at [603, 338] on span "NEXT" at bounding box center [612, 337] width 26 height 18
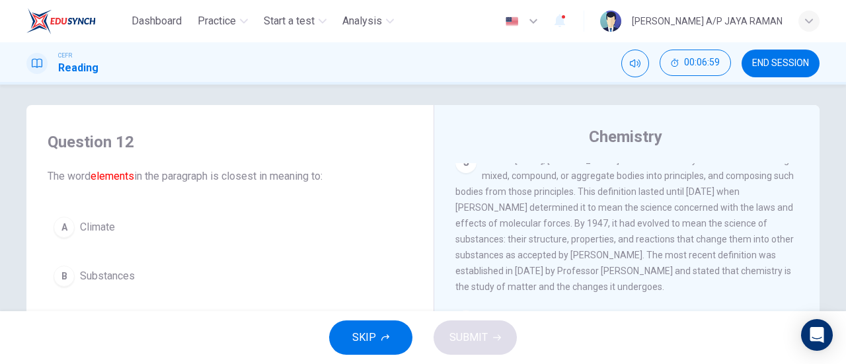
scroll to position [0, 0]
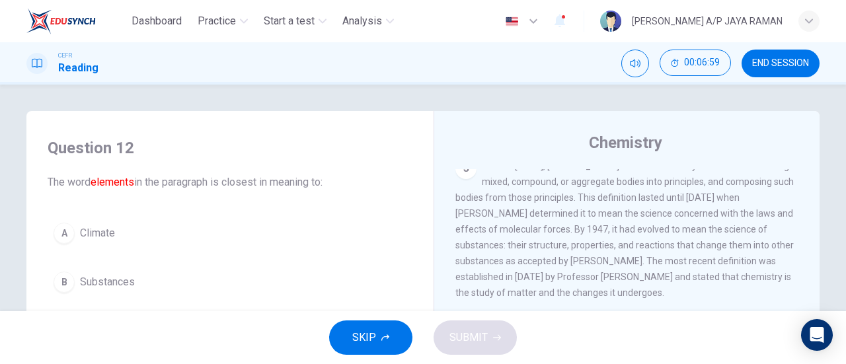
click at [174, 281] on button "B Substances" at bounding box center [230, 282] width 365 height 33
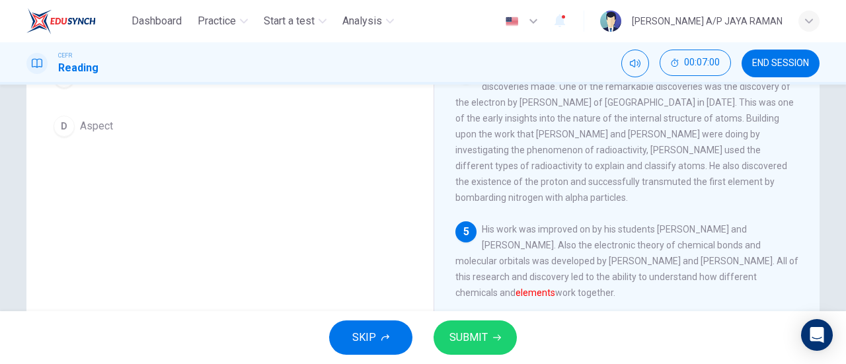
scroll to position [285, 0]
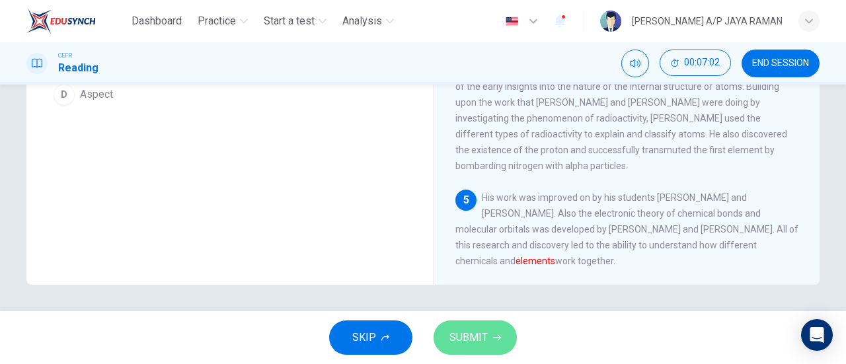
click at [509, 341] on button "SUBMIT" at bounding box center [474, 337] width 83 height 34
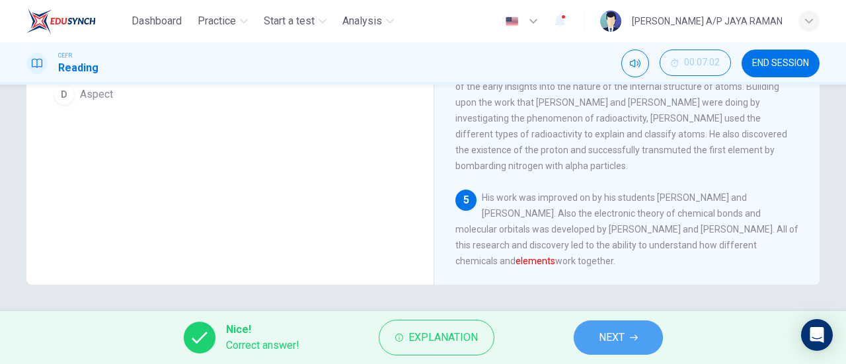
click at [601, 340] on span "NEXT" at bounding box center [612, 337] width 26 height 18
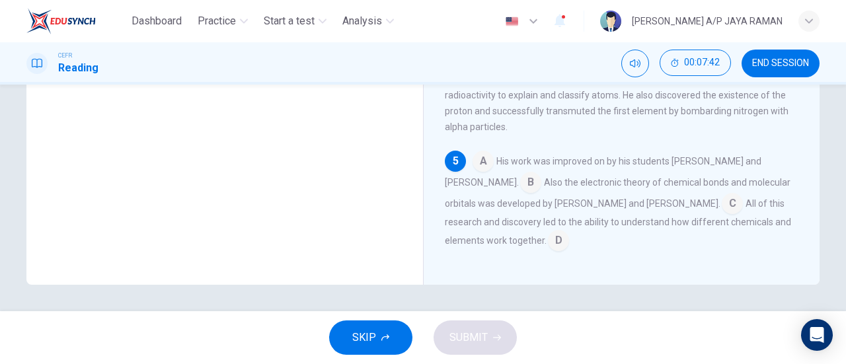
click at [721, 198] on input at bounding box center [731, 204] width 21 height 21
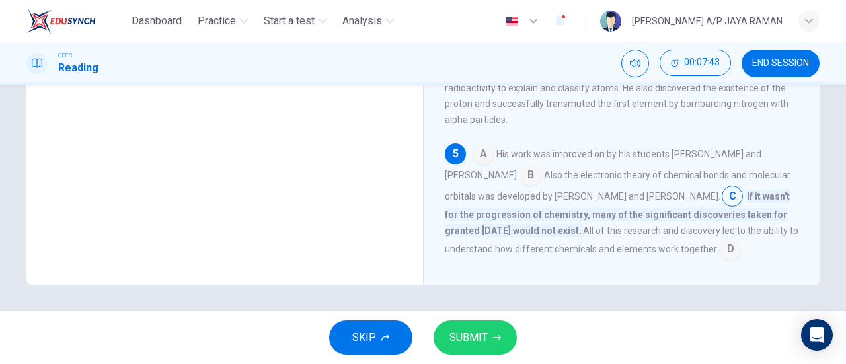
scroll to position [288, 0]
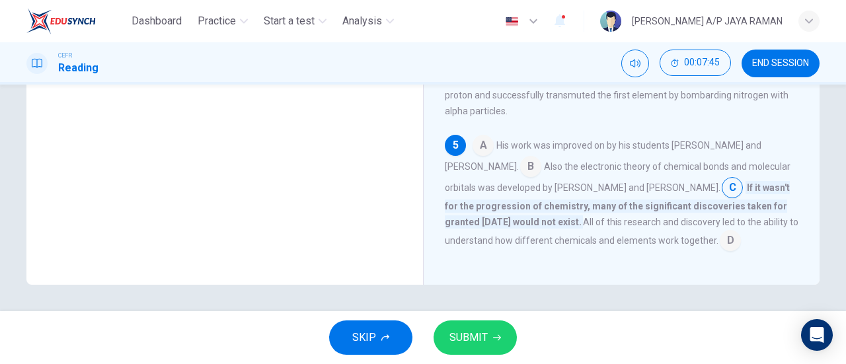
click at [498, 339] on icon "button" at bounding box center [497, 338] width 8 height 6
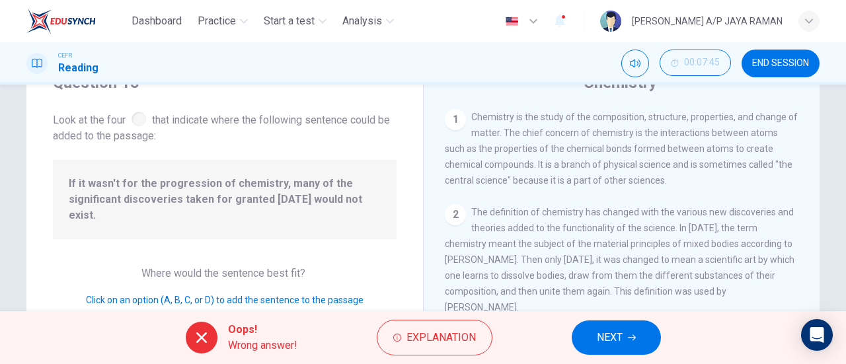
scroll to position [285, 0]
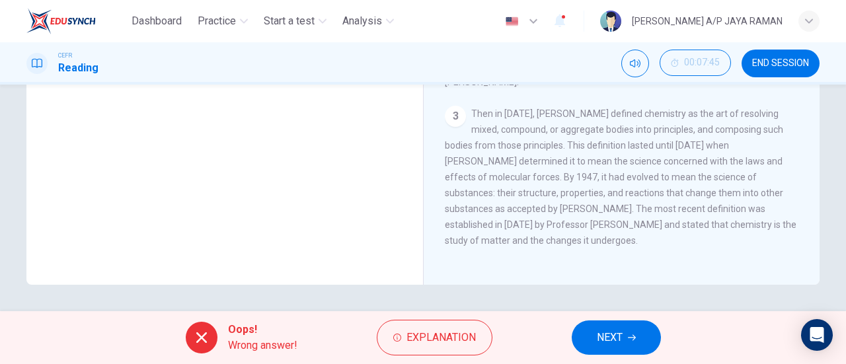
click at [617, 343] on span "NEXT" at bounding box center [610, 337] width 26 height 18
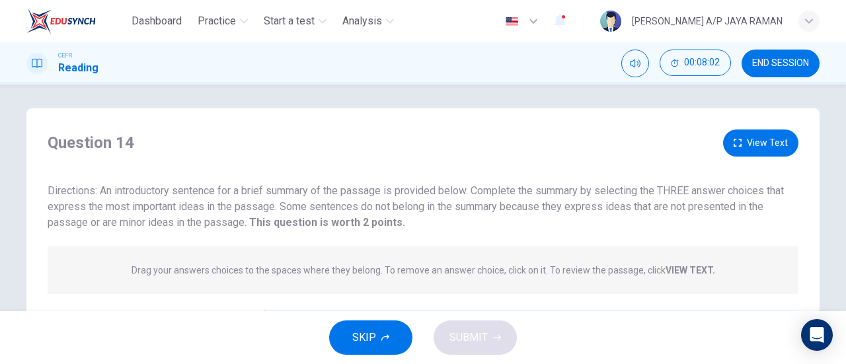
scroll to position [1, 0]
click at [678, 268] on strong "VIEW TEXT." at bounding box center [690, 273] width 50 height 11
click at [682, 277] on strong "VIEW TEXT." at bounding box center [690, 273] width 50 height 11
click at [692, 273] on strong "VIEW TEXT." at bounding box center [690, 273] width 50 height 11
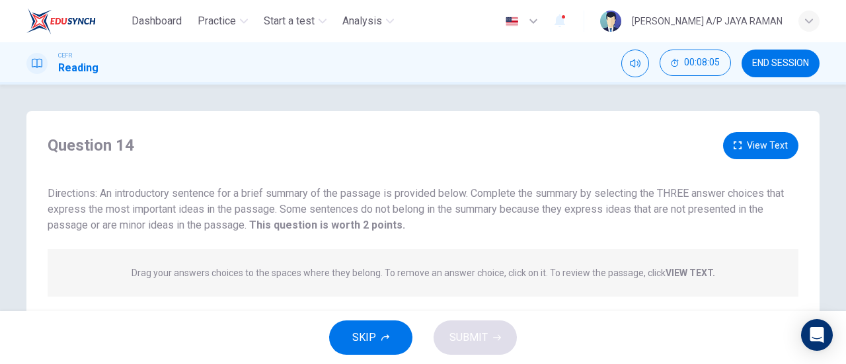
click at [754, 151] on button "View Text" at bounding box center [760, 145] width 75 height 27
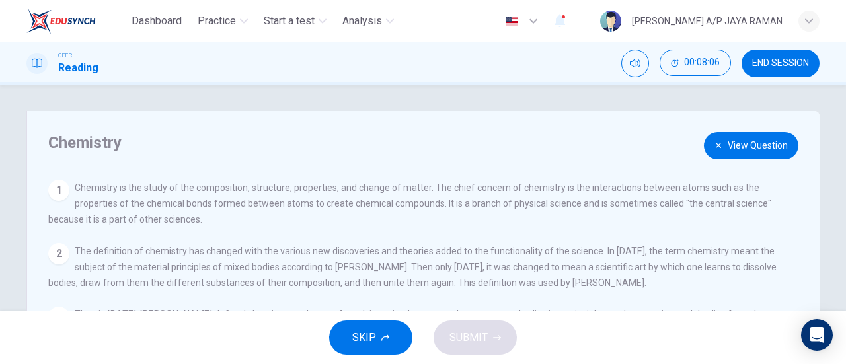
click at [754, 151] on button "View Question" at bounding box center [751, 145] width 94 height 27
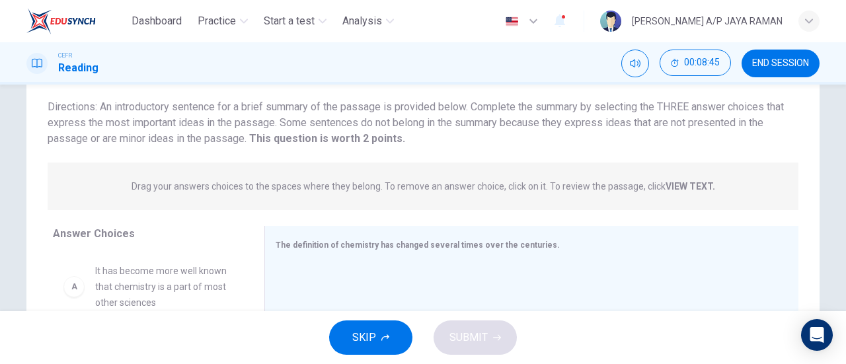
scroll to position [87, 0]
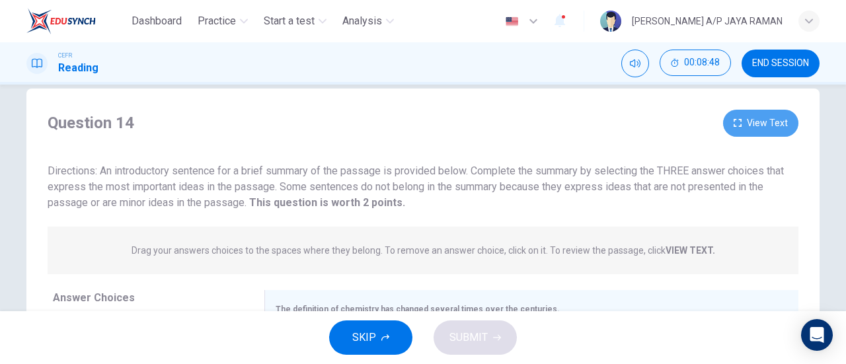
click at [756, 128] on button "View Text" at bounding box center [760, 123] width 75 height 27
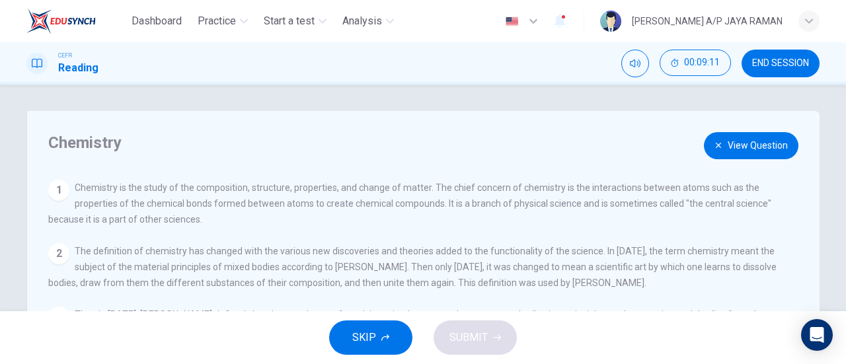
scroll to position [0, 0]
click at [756, 139] on button "View Question" at bounding box center [751, 145] width 94 height 27
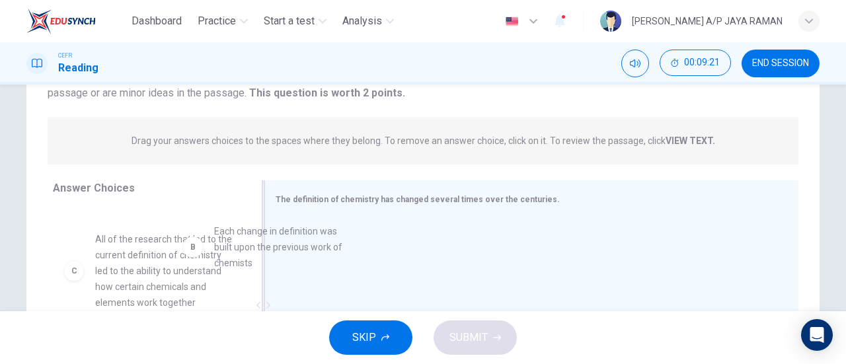
scroll to position [62, 0]
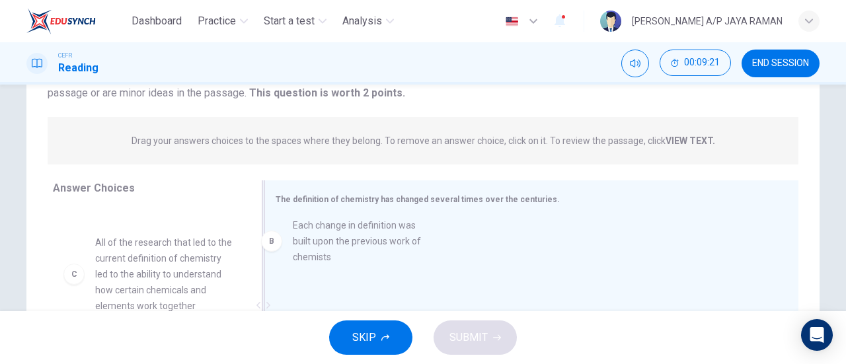
drag, startPoint x: 153, startPoint y: 249, endPoint x: 362, endPoint y: 237, distance: 209.1
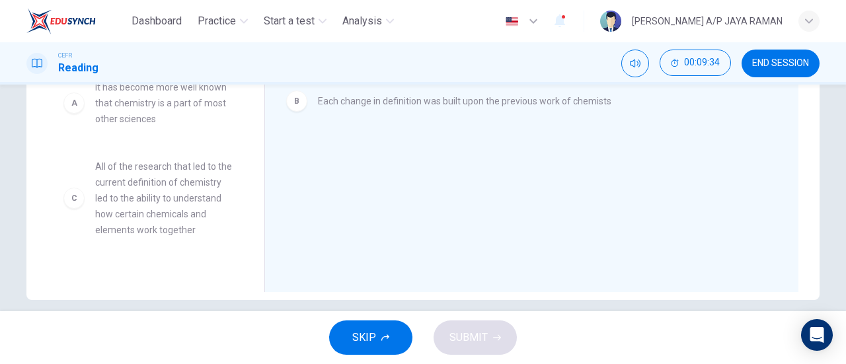
scroll to position [0, 0]
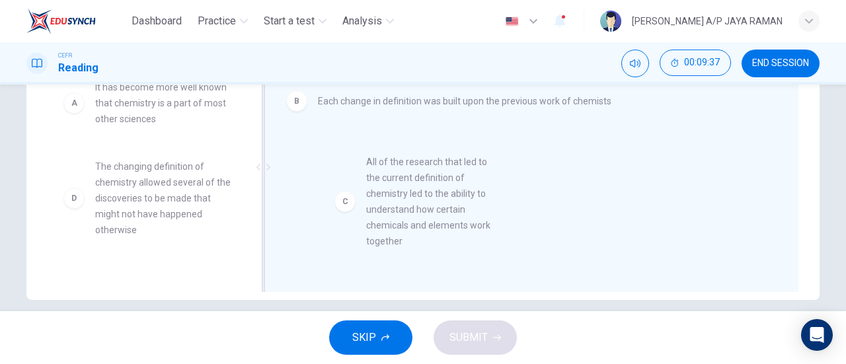
drag, startPoint x: 146, startPoint y: 212, endPoint x: 426, endPoint y: 200, distance: 280.4
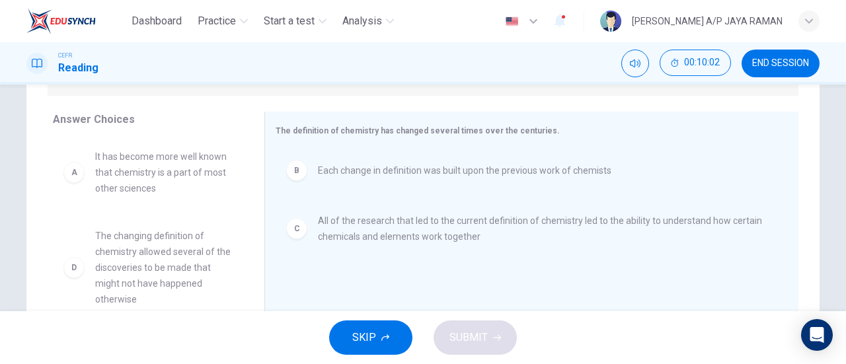
scroll to position [200, 0]
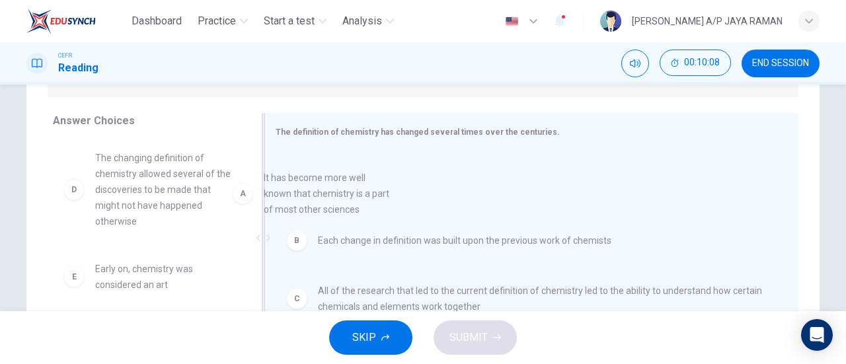
drag, startPoint x: 154, startPoint y: 178, endPoint x: 443, endPoint y: 199, distance: 289.4
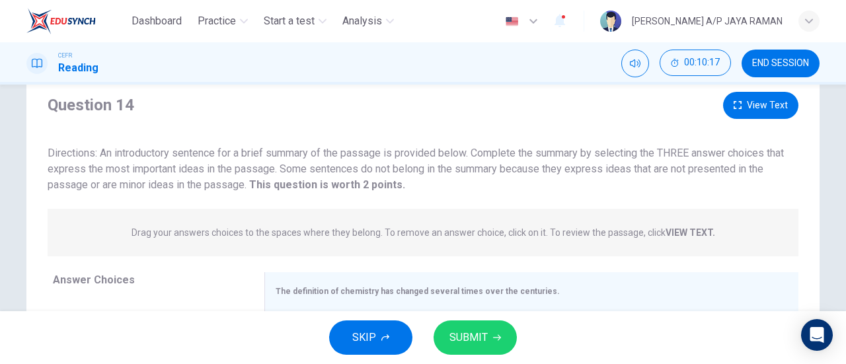
scroll to position [0, 0]
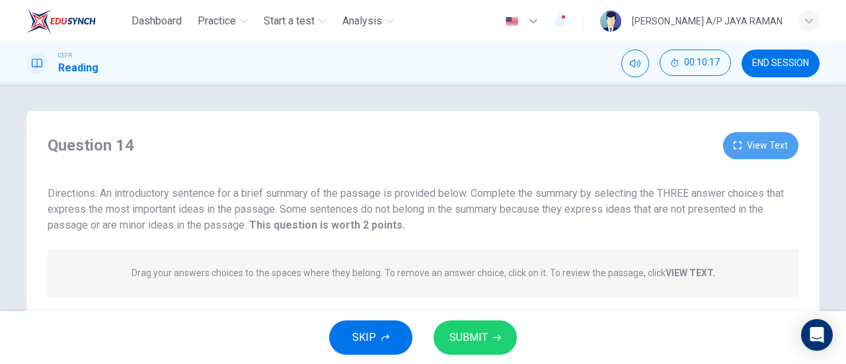
click at [741, 137] on button "View Text" at bounding box center [760, 145] width 75 height 27
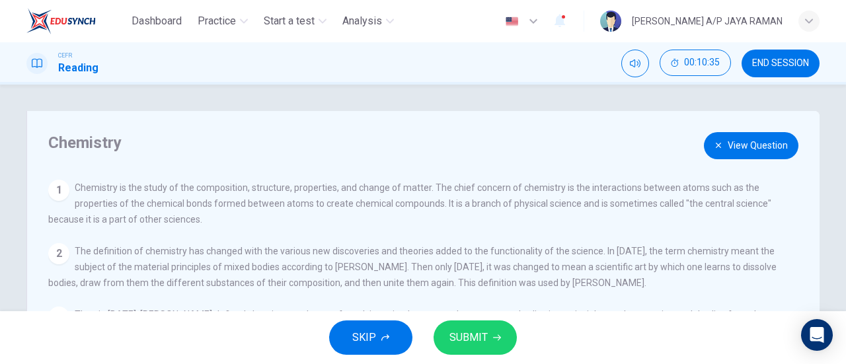
click at [765, 145] on button "View Question" at bounding box center [751, 145] width 94 height 27
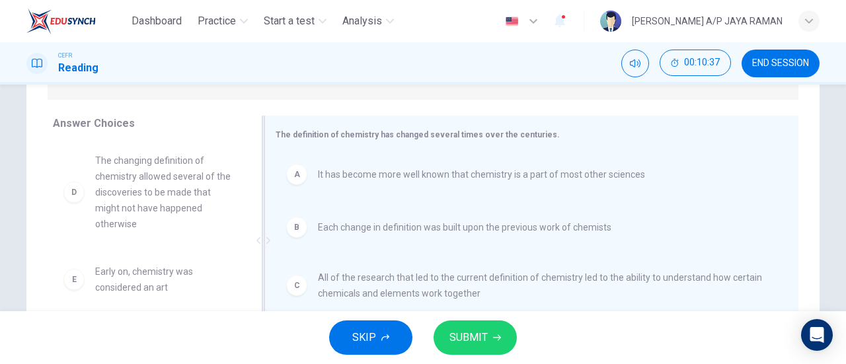
scroll to position [197, 0]
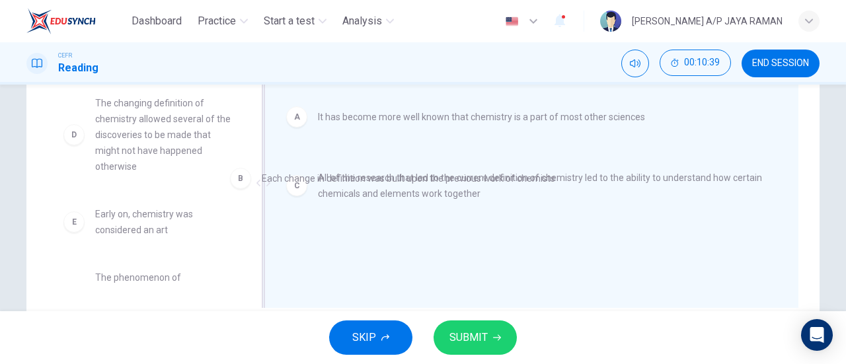
drag, startPoint x: 558, startPoint y: 163, endPoint x: 499, endPoint y: 168, distance: 58.4
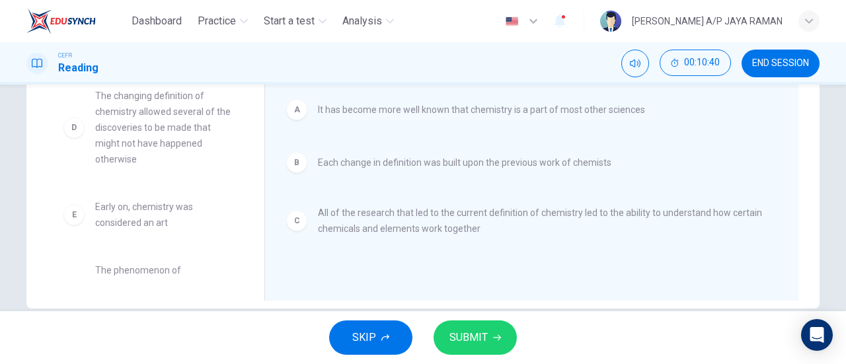
click at [481, 170] on span "Each change in definition was built upon the previous work of chemists" at bounding box center [464, 163] width 293 height 16
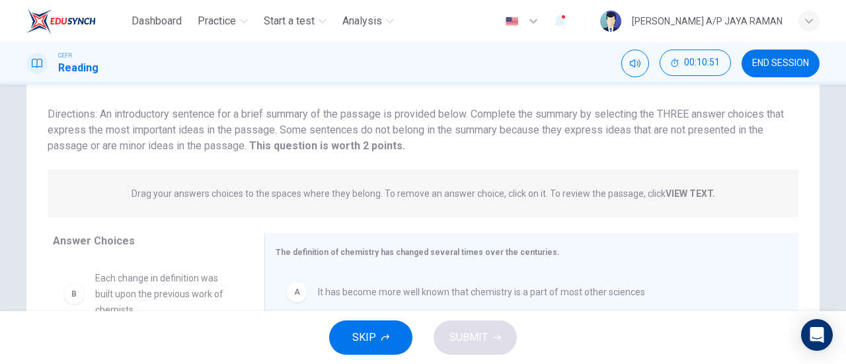
scroll to position [17, 0]
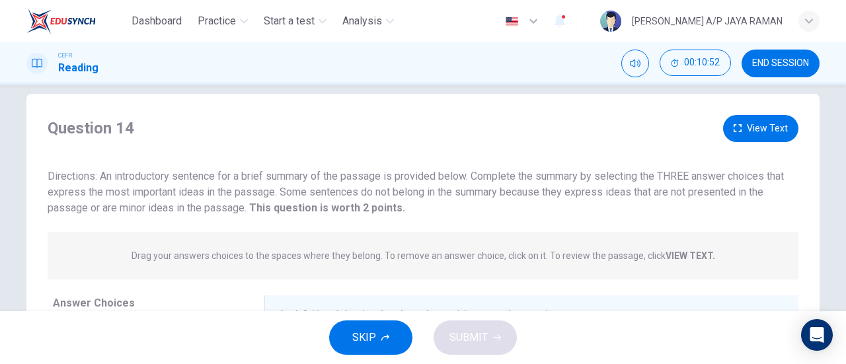
click at [733, 128] on icon "button" at bounding box center [737, 128] width 8 height 8
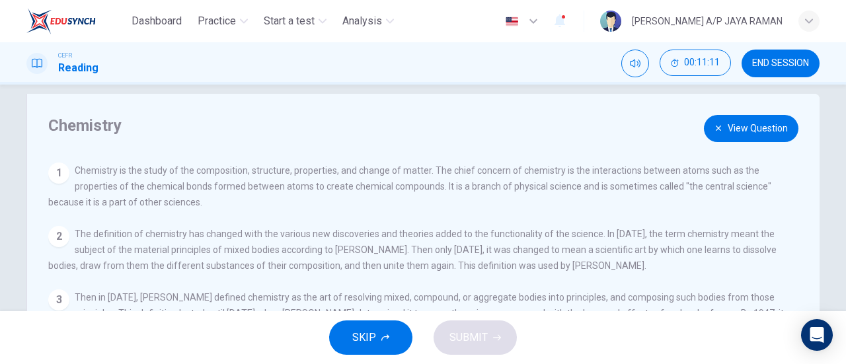
click at [777, 131] on button "View Question" at bounding box center [751, 128] width 94 height 27
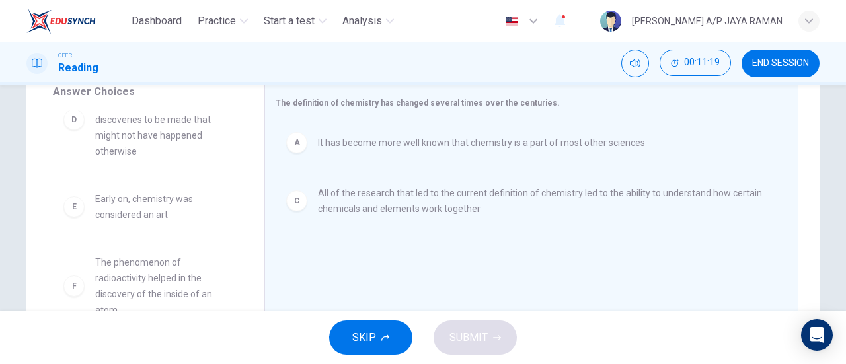
scroll to position [135, 0]
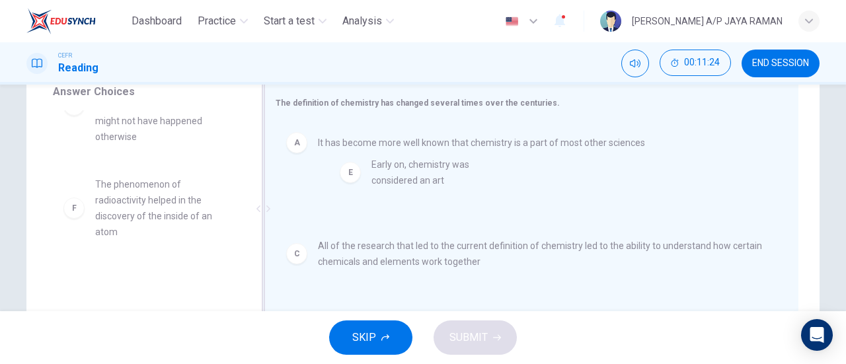
drag, startPoint x: 149, startPoint y: 204, endPoint x: 443, endPoint y: 184, distance: 294.0
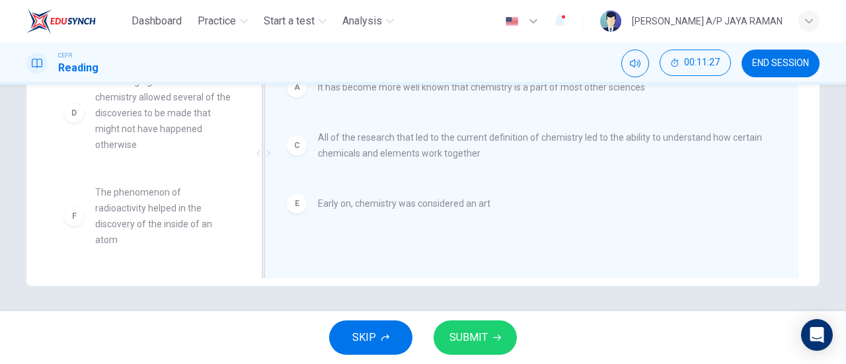
scroll to position [285, 0]
click at [494, 334] on icon "button" at bounding box center [497, 338] width 8 height 8
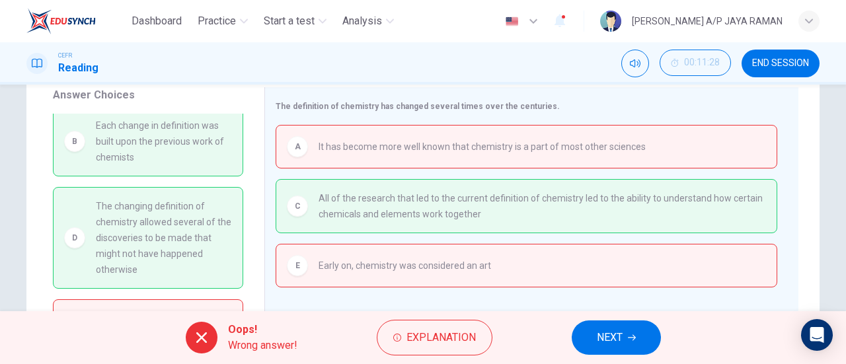
scroll to position [0, 0]
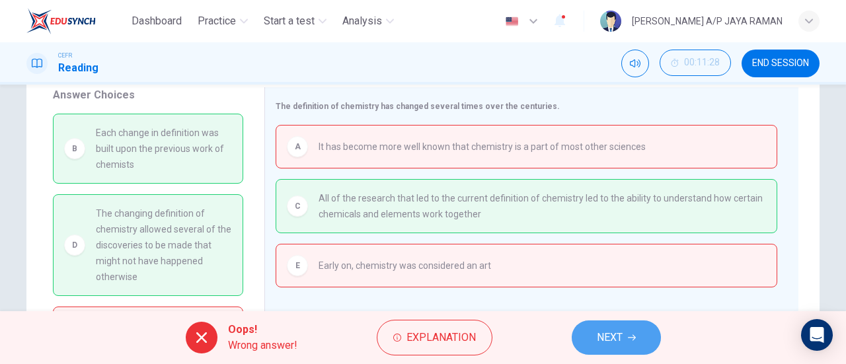
click at [628, 336] on icon "button" at bounding box center [632, 338] width 8 height 8
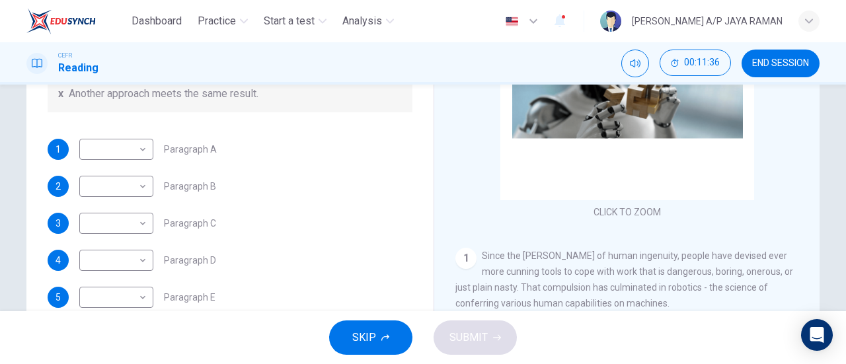
scroll to position [200, 0]
click at [776, 61] on span "END SESSION" at bounding box center [780, 63] width 57 height 11
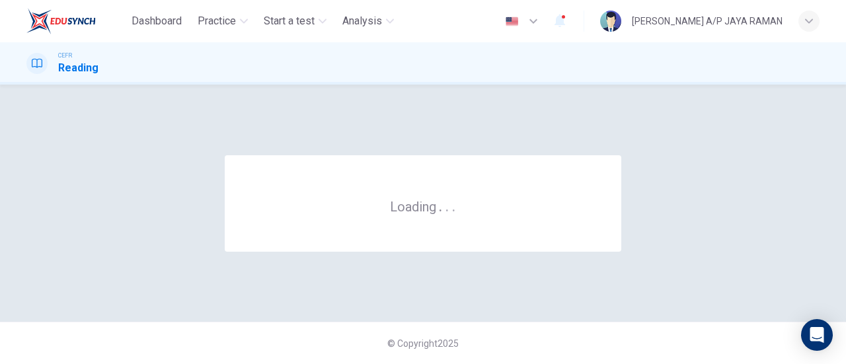
scroll to position [0, 0]
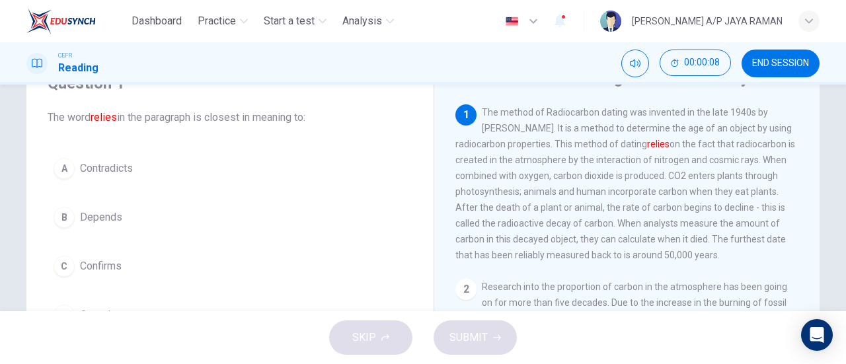
click at [188, 209] on button "B Depends" at bounding box center [230, 217] width 365 height 33
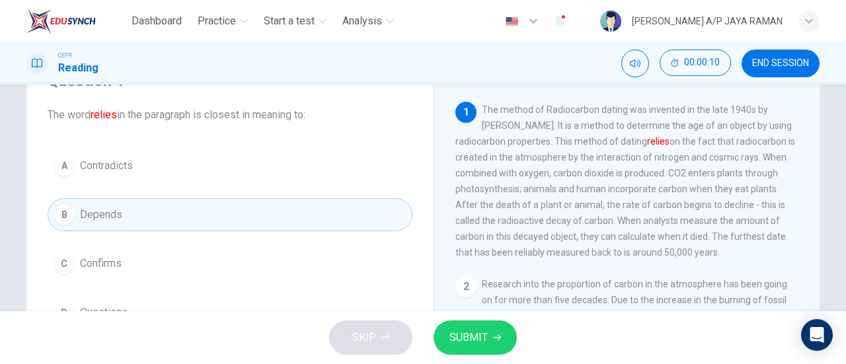
scroll to position [66, 0]
click at [476, 341] on span "SUBMIT" at bounding box center [468, 337] width 38 height 18
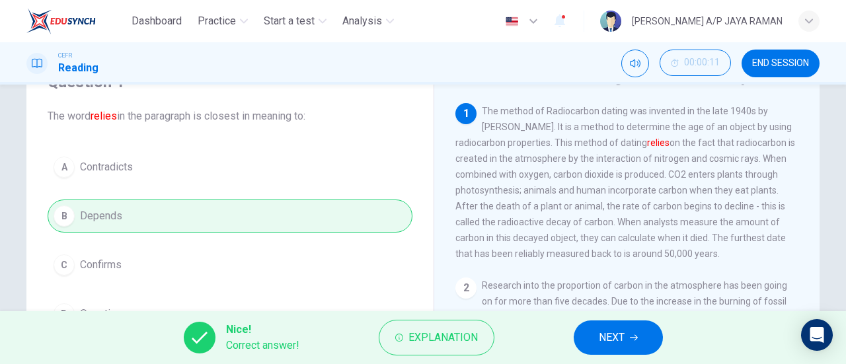
click at [597, 339] on button "NEXT" at bounding box center [617, 337] width 89 height 34
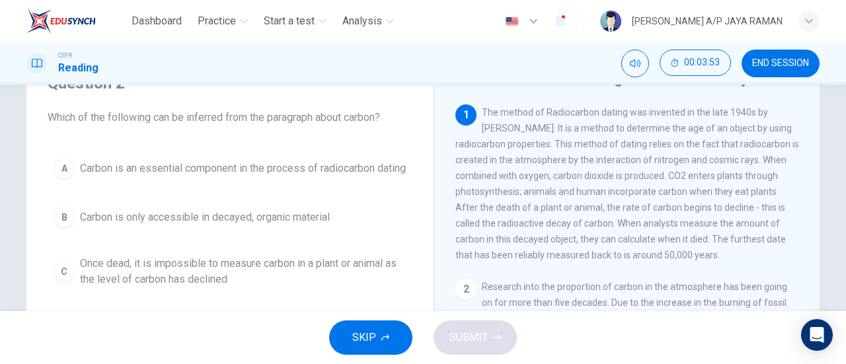
scroll to position [65, 0]
click at [332, 176] on span "Carbon is an essential component in the process of radiocarbon dating" at bounding box center [243, 169] width 326 height 16
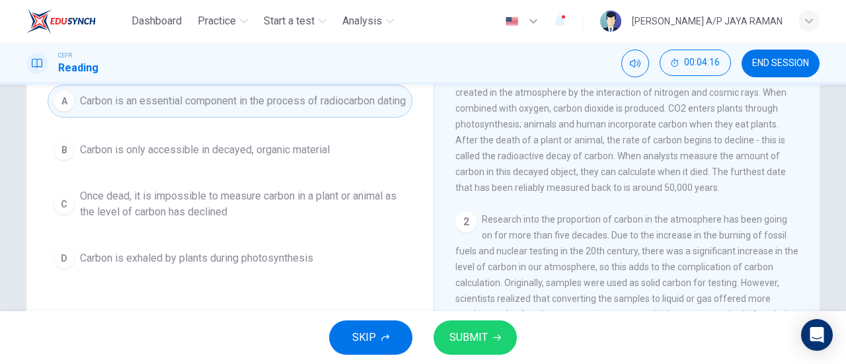
scroll to position [131, 0]
click at [240, 219] on span "Once dead, it is impossible to measure carbon in a plant or animal as the level…" at bounding box center [243, 205] width 326 height 32
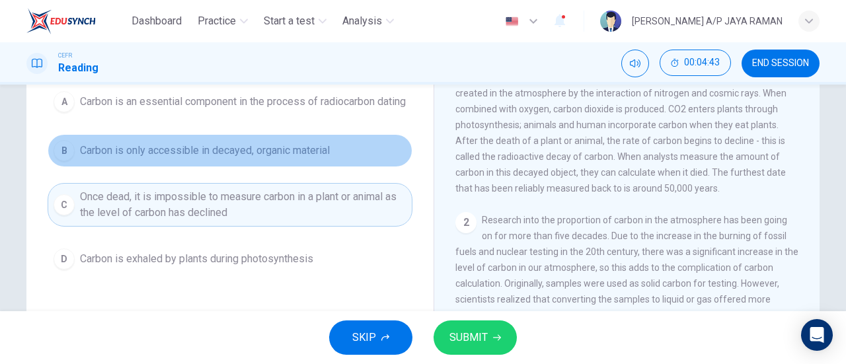
click at [250, 159] on span "Carbon is only accessible in decayed, organic material" at bounding box center [205, 151] width 250 height 16
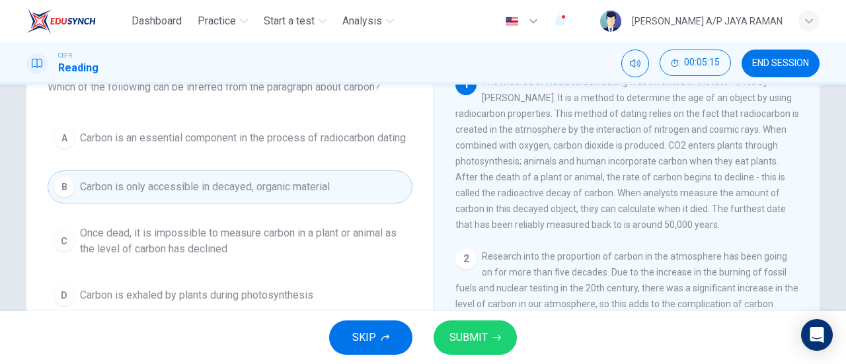
scroll to position [96, 0]
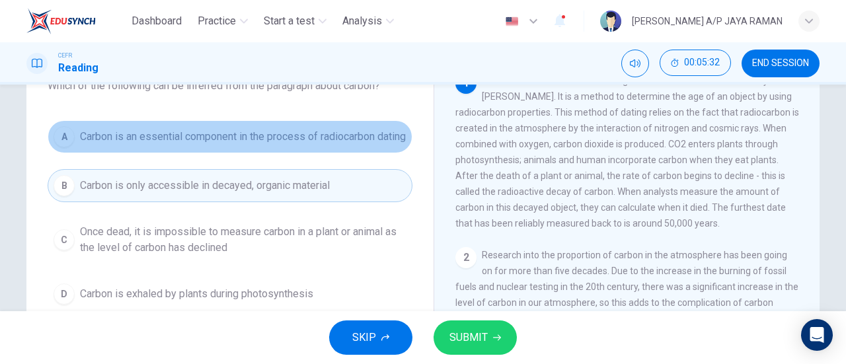
click at [188, 143] on span "Carbon is an essential component in the process of radiocarbon dating" at bounding box center [243, 137] width 326 height 16
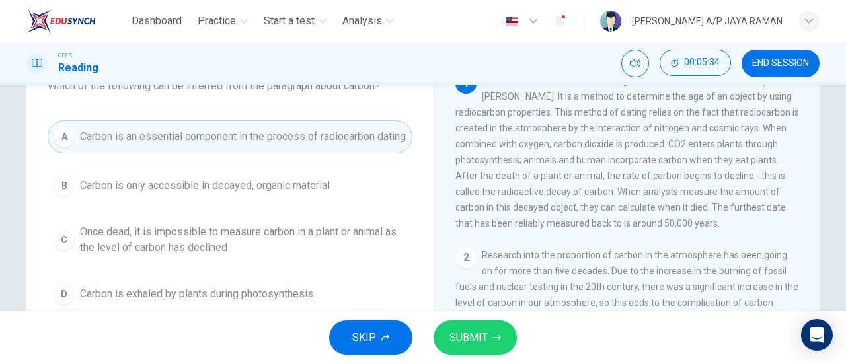
click at [457, 334] on span "SUBMIT" at bounding box center [468, 337] width 38 height 18
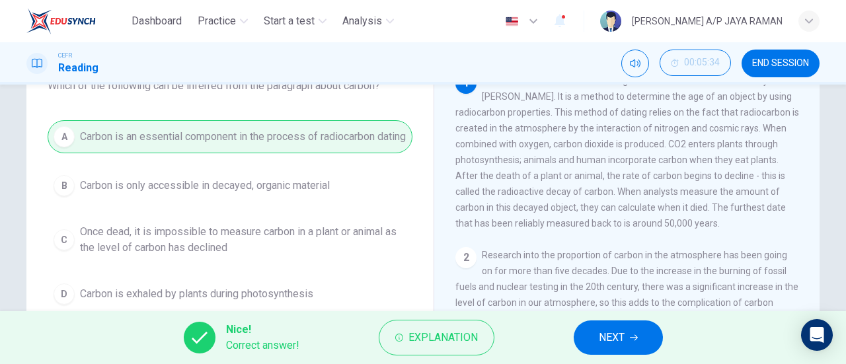
click at [605, 332] on span "NEXT" at bounding box center [612, 337] width 26 height 18
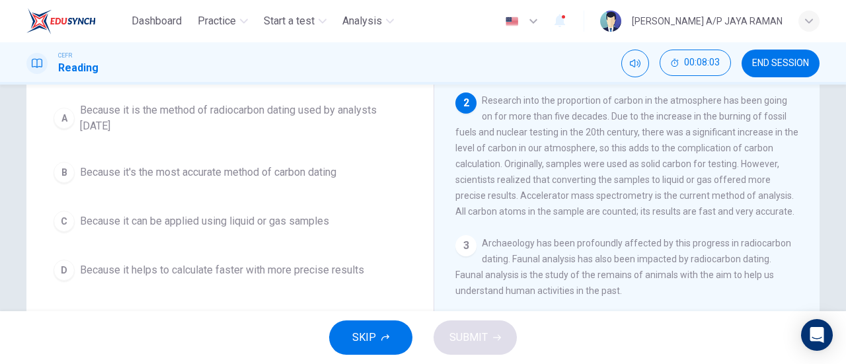
scroll to position [122, 0]
click at [353, 188] on button "B Because it's the most accurate method of carbon dating" at bounding box center [230, 171] width 365 height 33
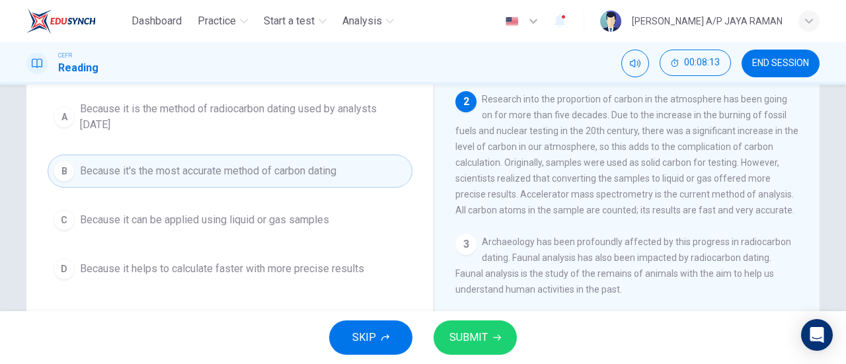
click at [326, 277] on span "Because it helps to calculate faster with more precise results" at bounding box center [222, 269] width 284 height 16
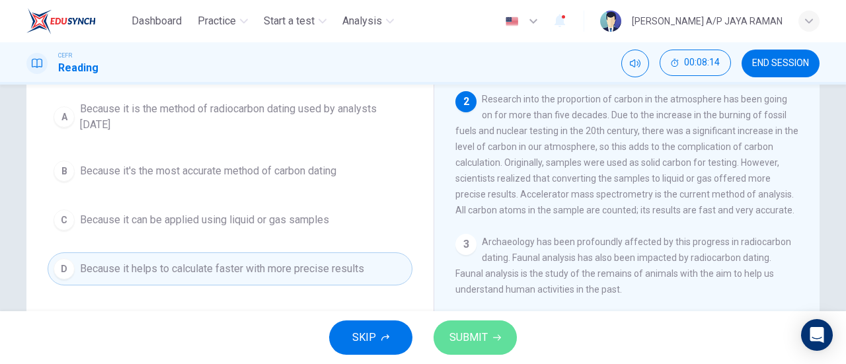
click at [481, 338] on span "SUBMIT" at bounding box center [468, 337] width 38 height 18
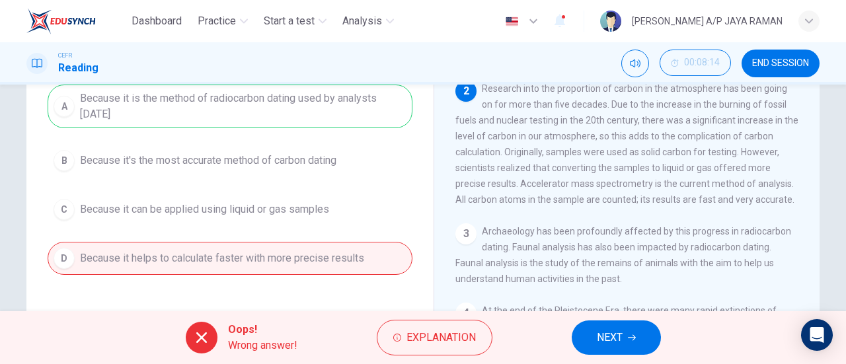
scroll to position [131, 0]
click at [609, 330] on span "NEXT" at bounding box center [610, 337] width 26 height 18
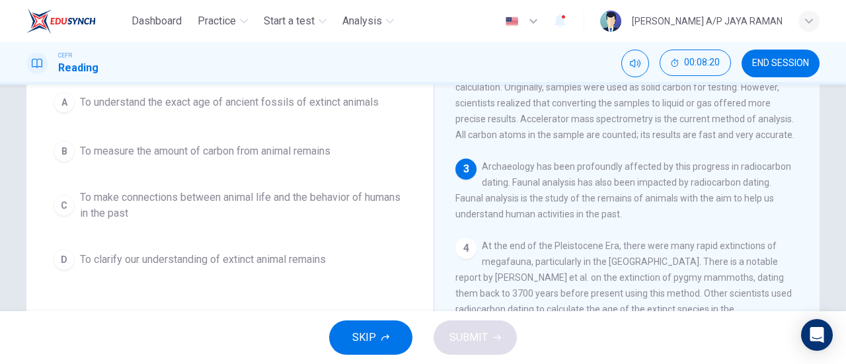
scroll to position [197, 0]
click at [209, 219] on span "To make connections between animal life and the behavior of humans in the past" at bounding box center [243, 206] width 326 height 32
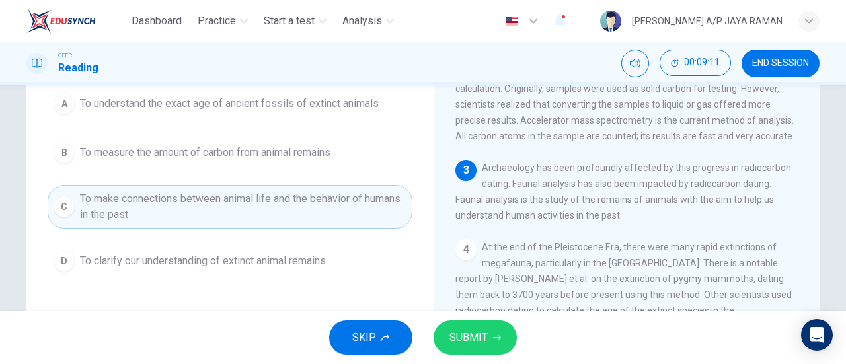
scroll to position [130, 0]
click at [486, 338] on span "SUBMIT" at bounding box center [468, 337] width 38 height 18
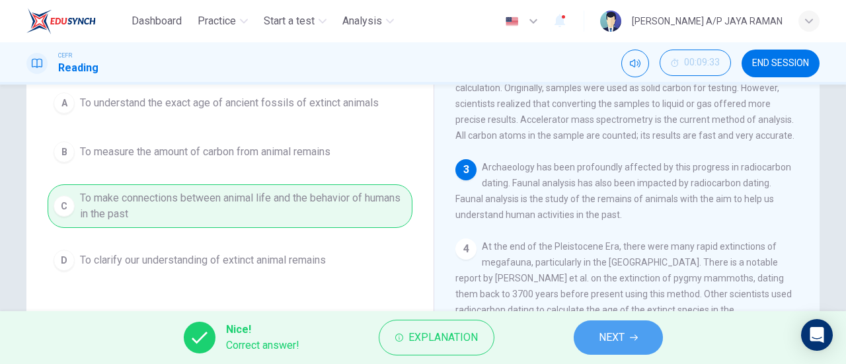
click at [655, 340] on button "NEXT" at bounding box center [617, 337] width 89 height 34
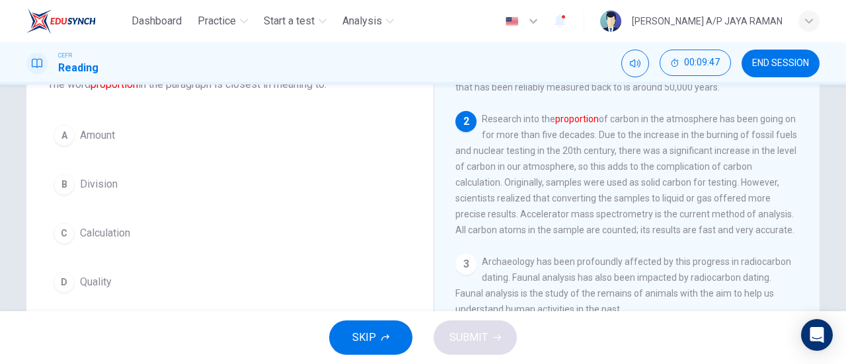
scroll to position [94, 0]
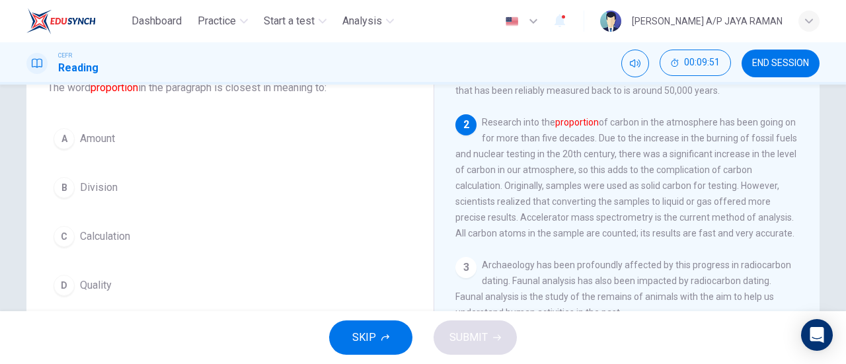
click at [133, 149] on button "A Amount" at bounding box center [230, 138] width 365 height 33
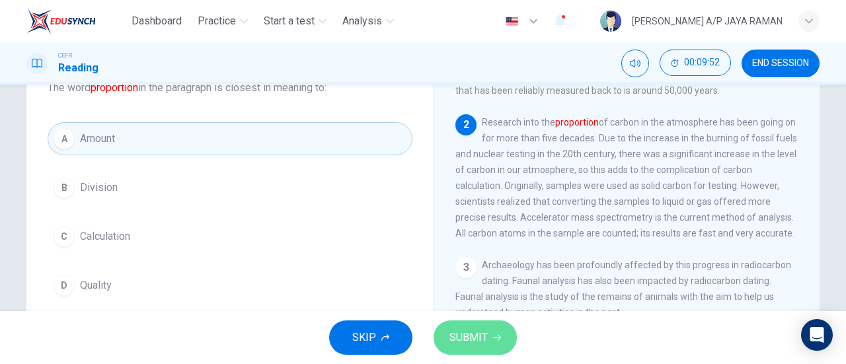
click at [470, 326] on button "SUBMIT" at bounding box center [474, 337] width 83 height 34
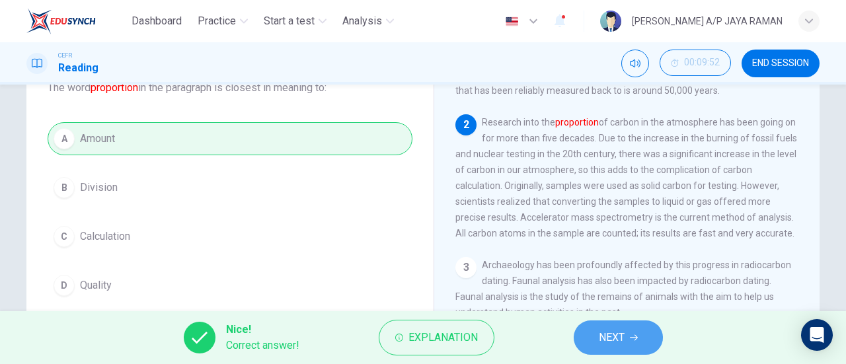
click at [604, 342] on span "NEXT" at bounding box center [612, 337] width 26 height 18
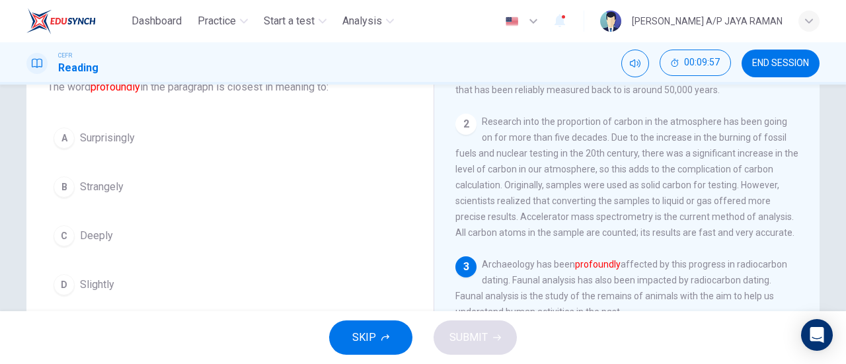
scroll to position [95, 0]
click at [157, 141] on button "A Surprisingly" at bounding box center [230, 138] width 365 height 33
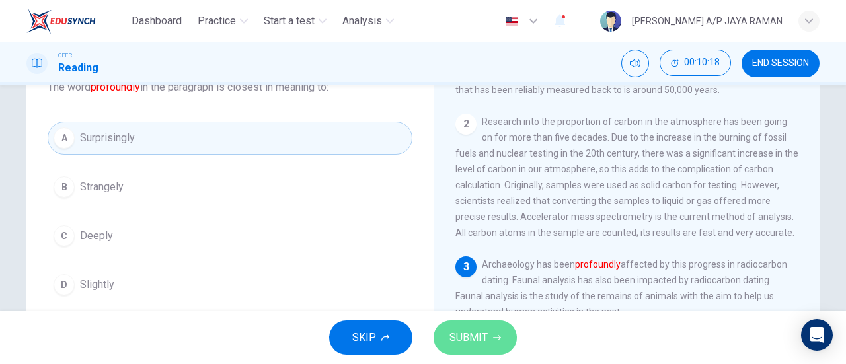
click at [500, 338] on button "SUBMIT" at bounding box center [474, 337] width 83 height 34
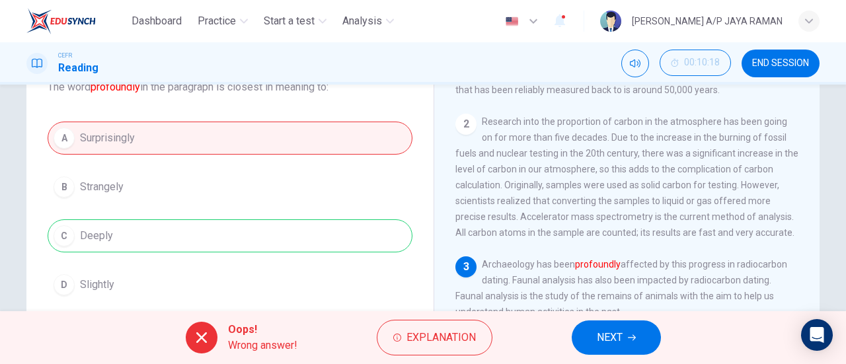
click at [605, 344] on span "NEXT" at bounding box center [610, 337] width 26 height 18
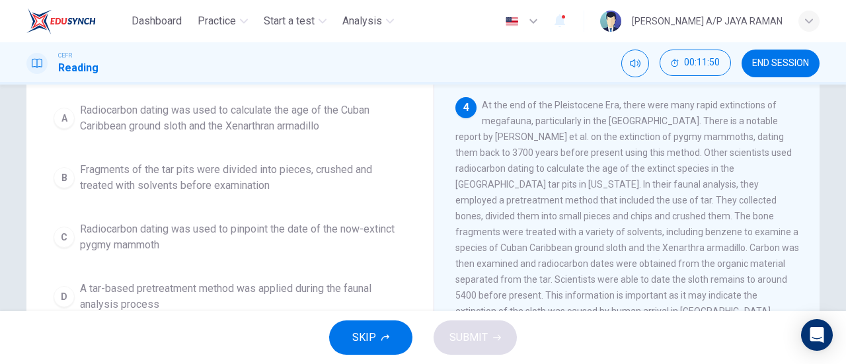
scroll to position [332, 0]
click at [355, 242] on span "Radiocarbon dating was used to pinpoint the date of the now-extinct pygmy mammo…" at bounding box center [243, 237] width 326 height 32
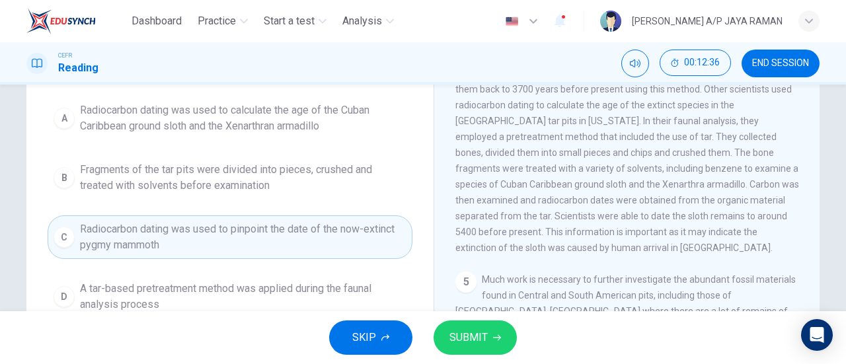
scroll to position [396, 0]
click at [473, 340] on span "SUBMIT" at bounding box center [468, 337] width 38 height 18
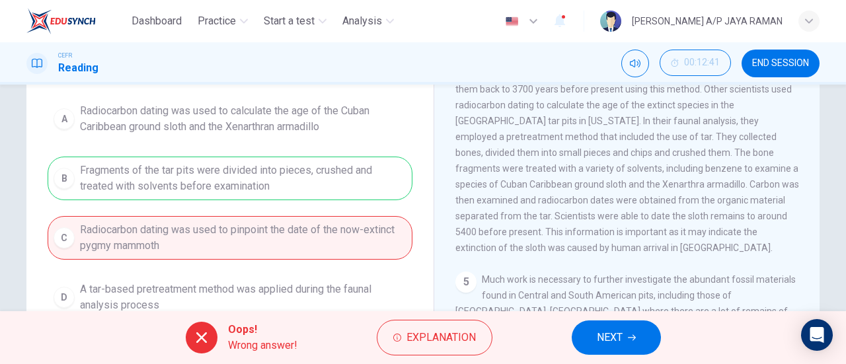
scroll to position [136, 0]
click at [612, 331] on span "NEXT" at bounding box center [610, 337] width 26 height 18
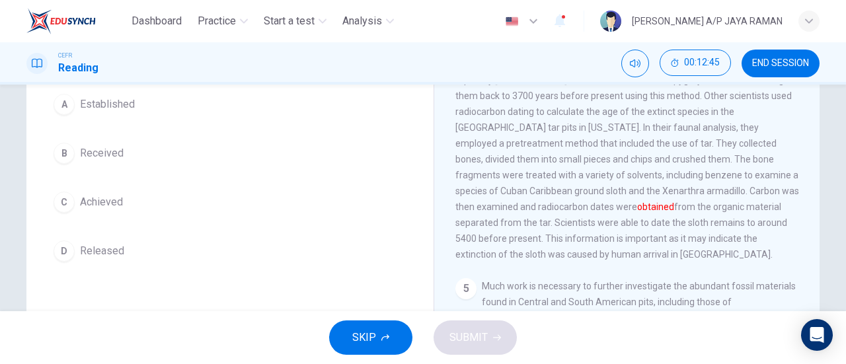
scroll to position [129, 0]
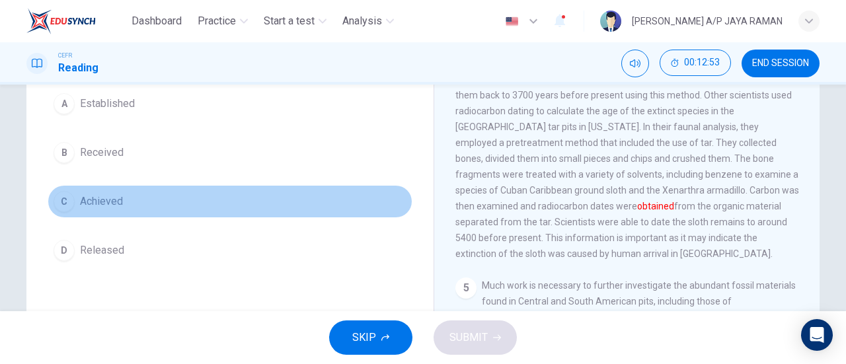
click at [219, 202] on button "C Achieved" at bounding box center [230, 201] width 365 height 33
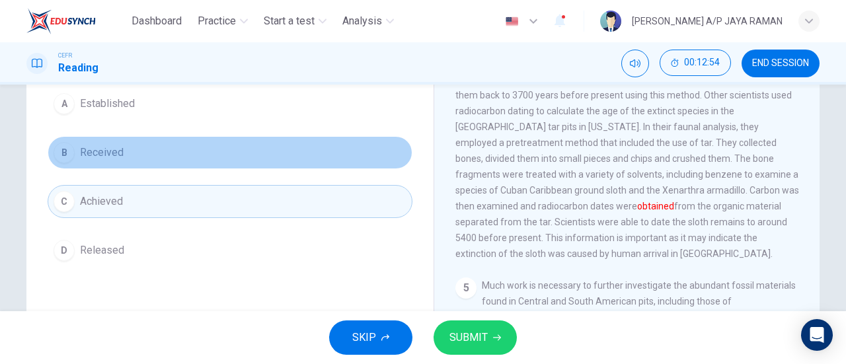
click at [233, 149] on button "B Received" at bounding box center [230, 152] width 365 height 33
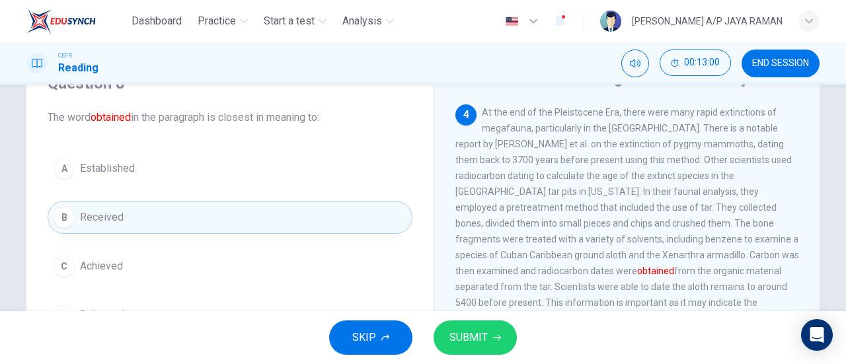
scroll to position [64, 0]
click at [484, 344] on span "SUBMIT" at bounding box center [468, 337] width 38 height 18
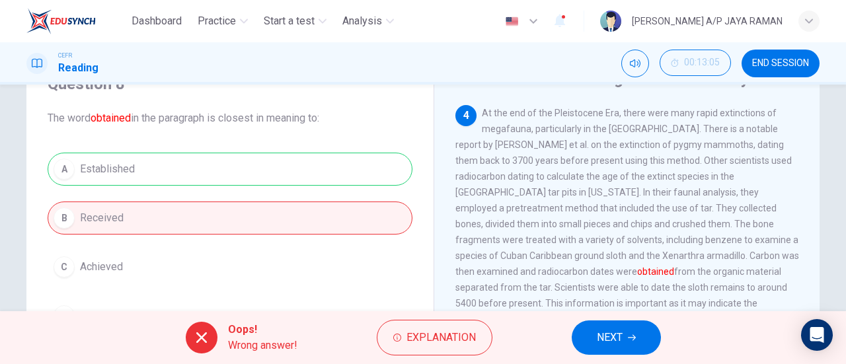
click at [608, 335] on span "NEXT" at bounding box center [610, 337] width 26 height 18
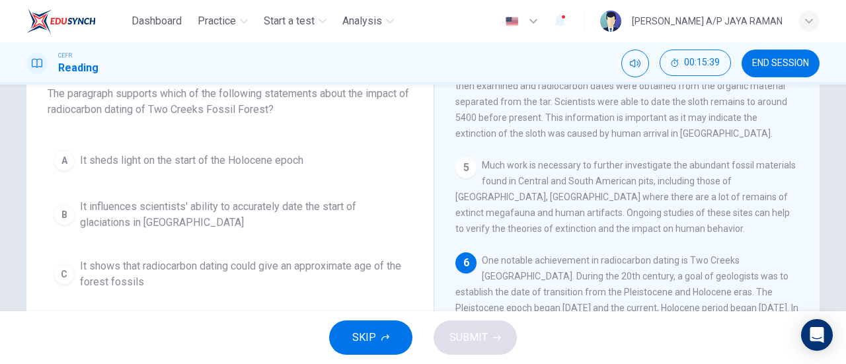
scroll to position [89, 0]
click at [326, 213] on span "It influences scientists' ability to accurately date the start of glaciations i…" at bounding box center [243, 215] width 326 height 32
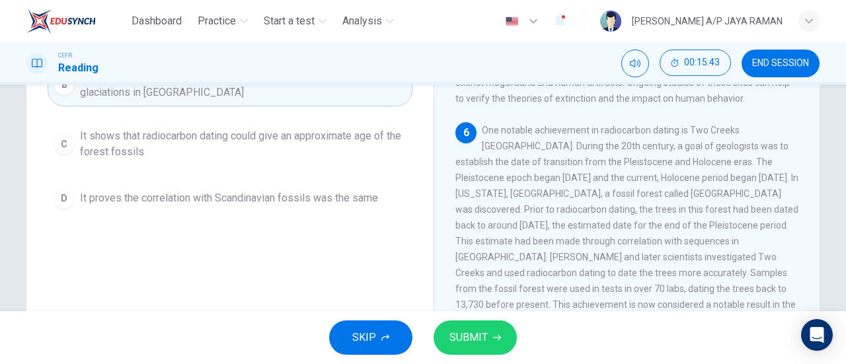
scroll to position [219, 0]
click at [490, 336] on button "SUBMIT" at bounding box center [474, 337] width 83 height 34
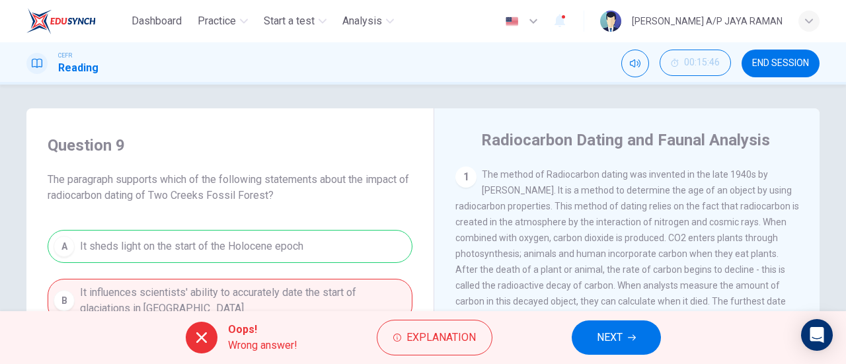
scroll to position [0, 0]
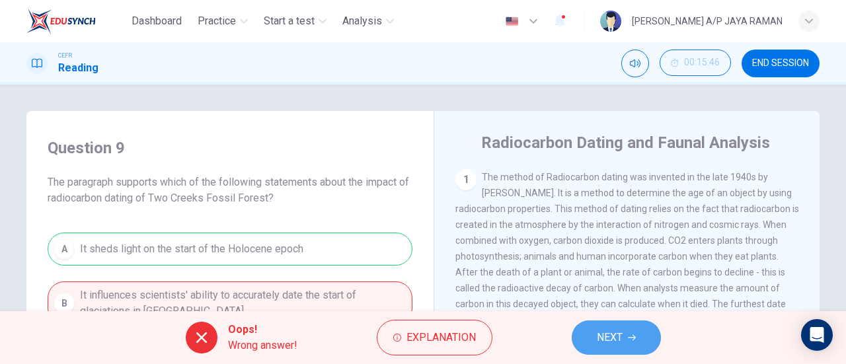
click at [633, 334] on icon "button" at bounding box center [632, 338] width 8 height 8
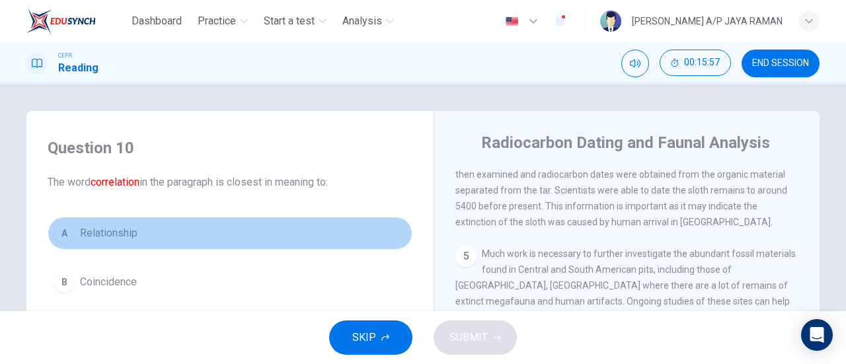
click at [161, 225] on button "A Relationship" at bounding box center [230, 233] width 365 height 33
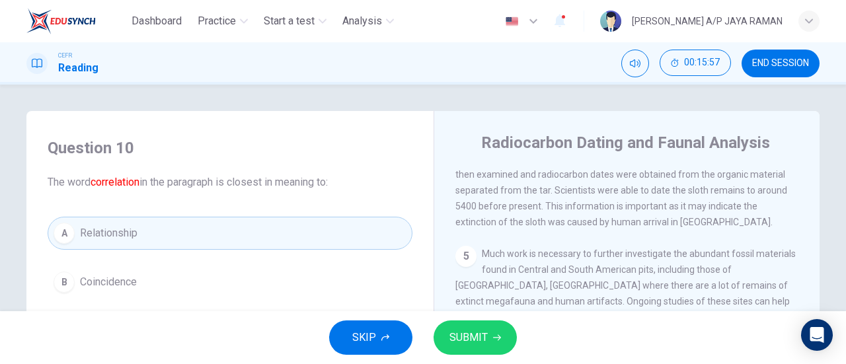
click at [480, 326] on button "SUBMIT" at bounding box center [474, 337] width 83 height 34
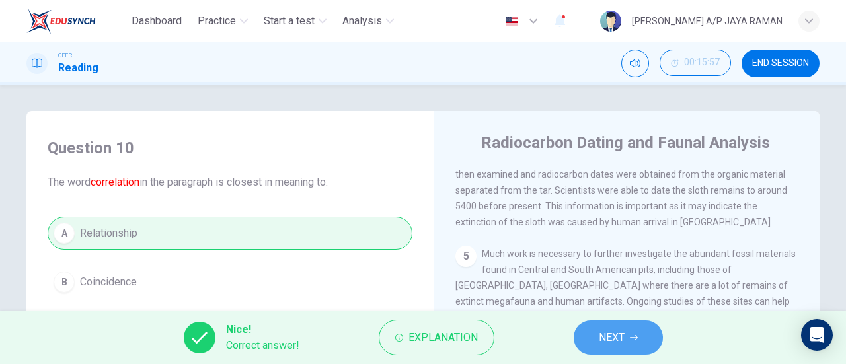
click at [606, 344] on span "NEXT" at bounding box center [612, 337] width 26 height 18
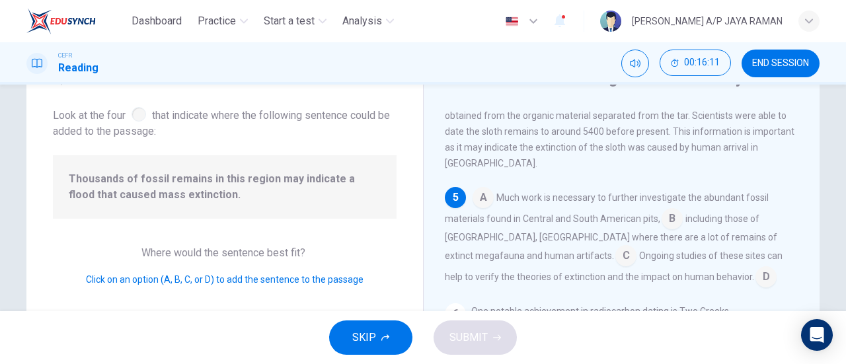
scroll to position [552, 0]
click at [671, 216] on input at bounding box center [671, 219] width 21 height 21
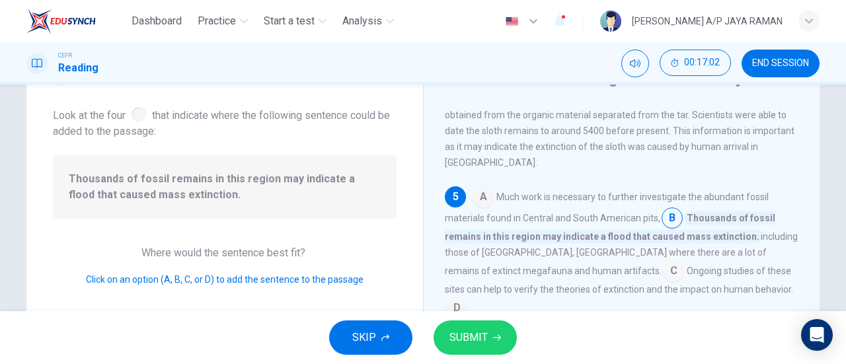
click at [477, 336] on span "SUBMIT" at bounding box center [468, 337] width 38 height 18
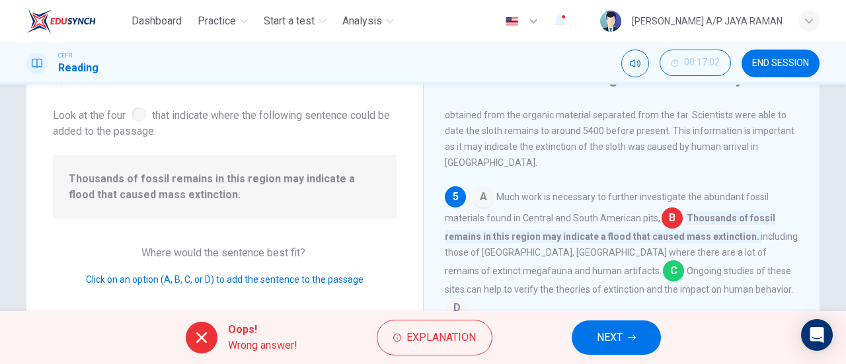
click at [628, 344] on button "NEXT" at bounding box center [615, 337] width 89 height 34
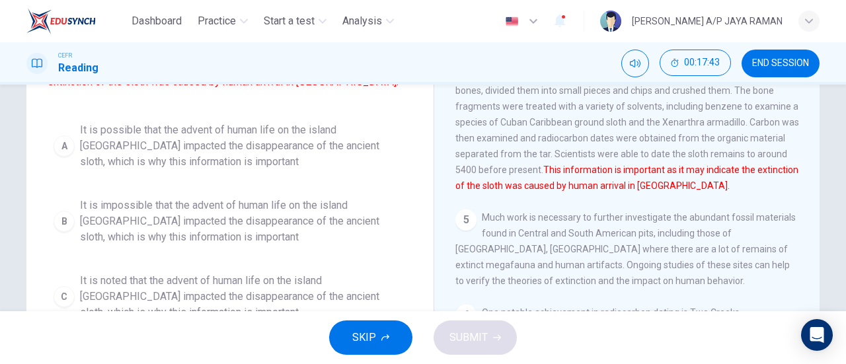
scroll to position [131, 0]
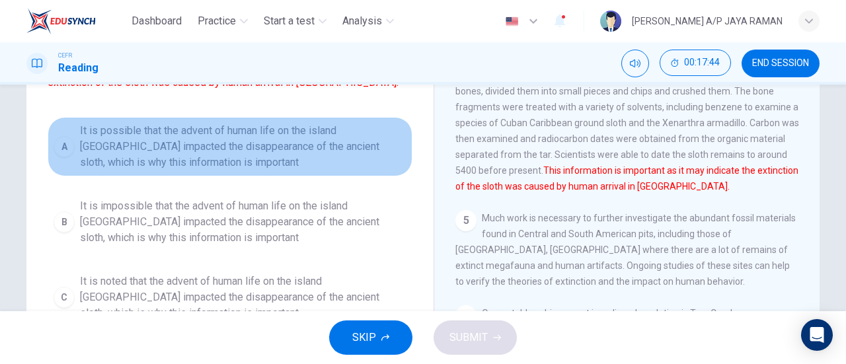
click at [274, 153] on span "It is possible that the advent of human life on the island Cuba impacted the di…" at bounding box center [243, 147] width 326 height 48
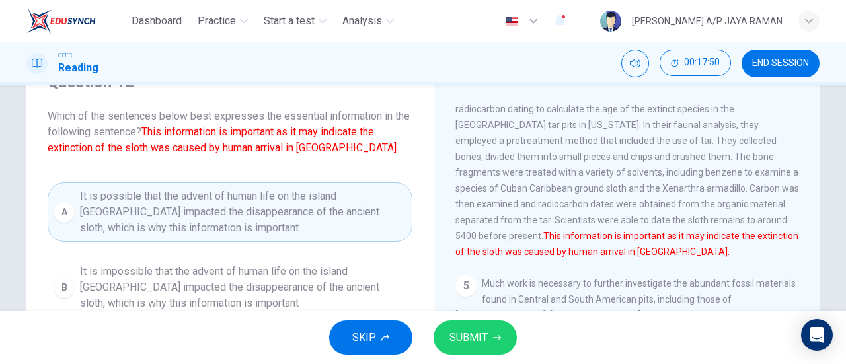
scroll to position [65, 0]
click at [471, 338] on span "SUBMIT" at bounding box center [468, 337] width 38 height 18
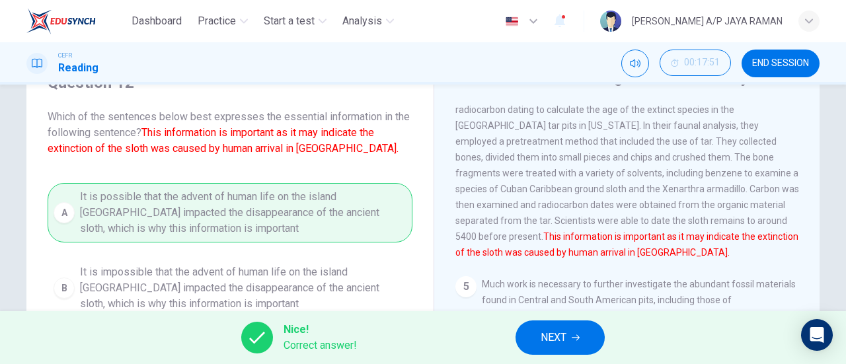
click at [552, 339] on span "NEXT" at bounding box center [553, 337] width 26 height 18
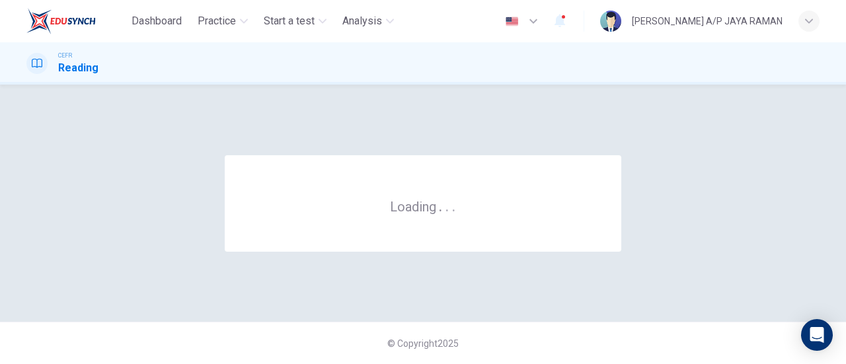
scroll to position [0, 0]
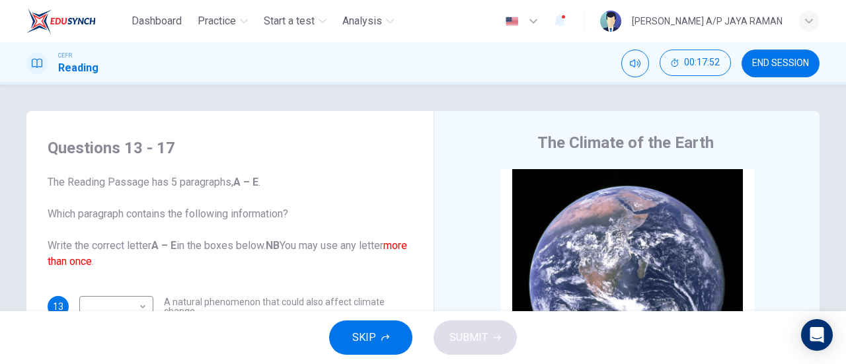
click at [792, 67] on span "END SESSION" at bounding box center [780, 63] width 57 height 11
